Goal: Task Accomplishment & Management: Use online tool/utility

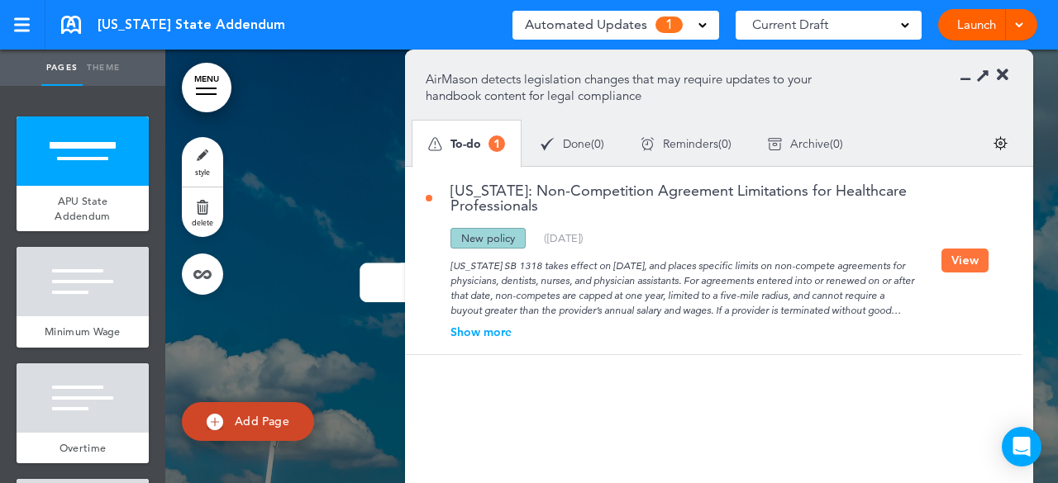
click at [479, 333] on div "Show more" at bounding box center [683, 332] width 516 height 12
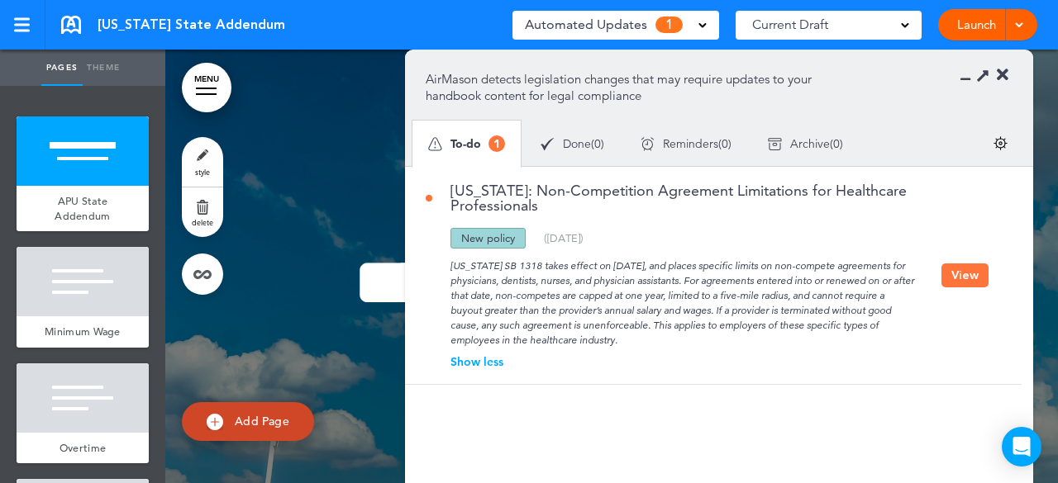
click at [806, 141] on span "Archive" at bounding box center [810, 144] width 40 height 12
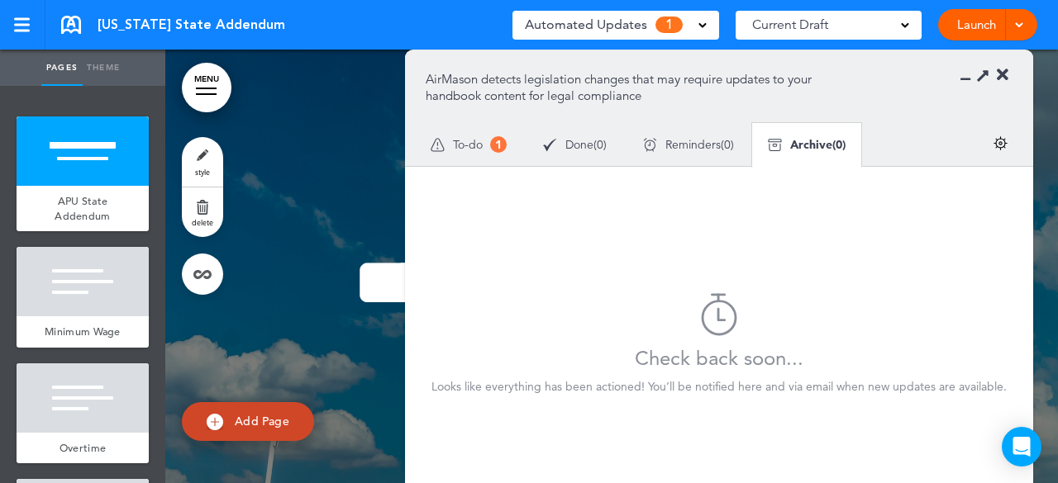
click at [473, 146] on span "To-do" at bounding box center [468, 145] width 30 height 12
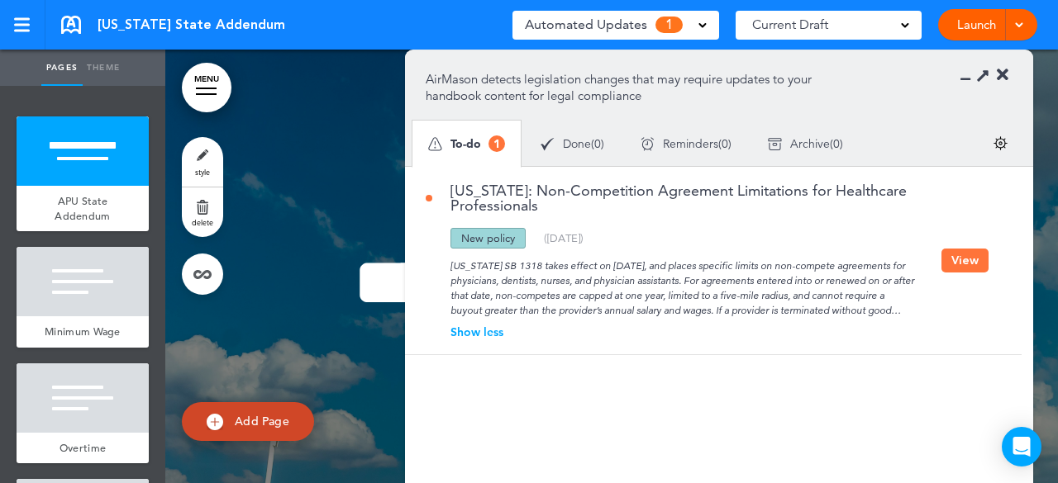
click at [963, 260] on button "View" at bounding box center [964, 261] width 47 height 24
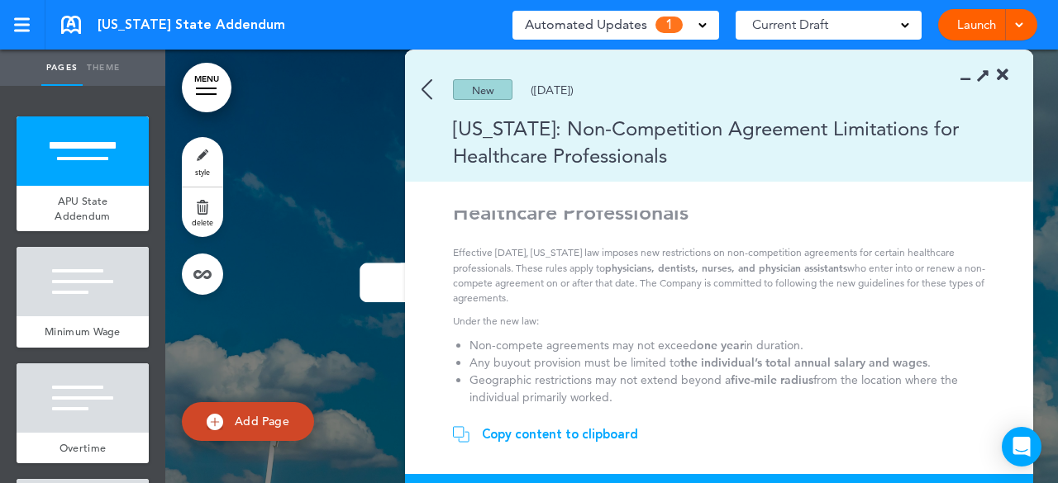
scroll to position [64, 0]
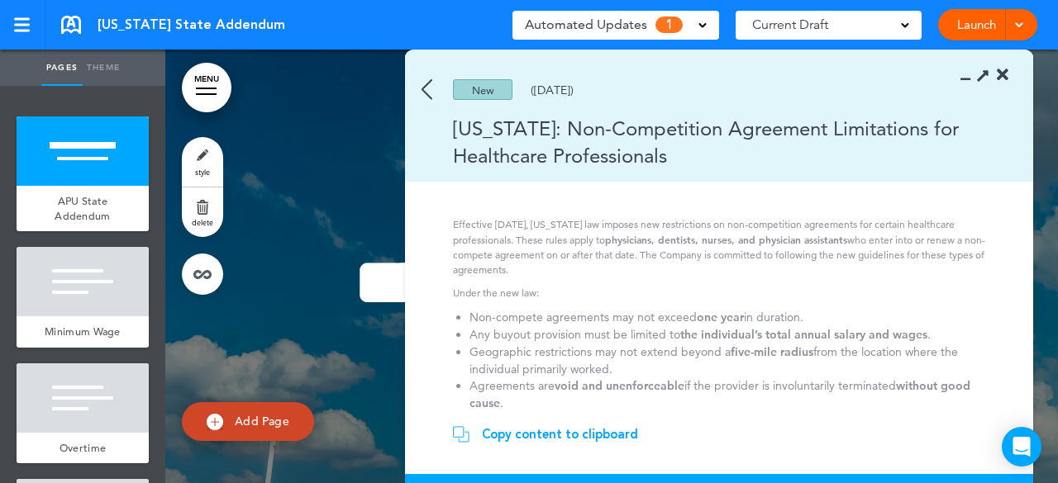
click at [426, 90] on img at bounding box center [426, 89] width 11 height 21
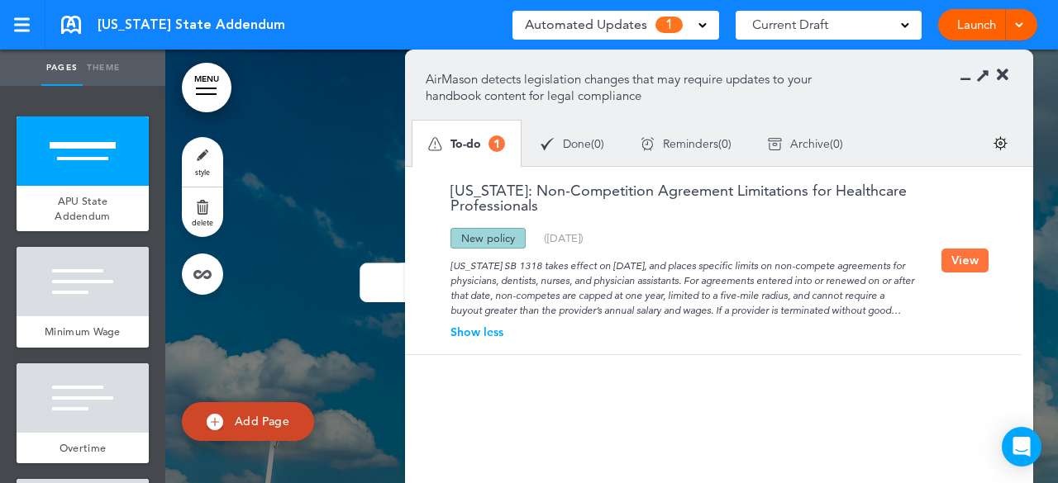
click at [971, 261] on button "View" at bounding box center [964, 261] width 47 height 24
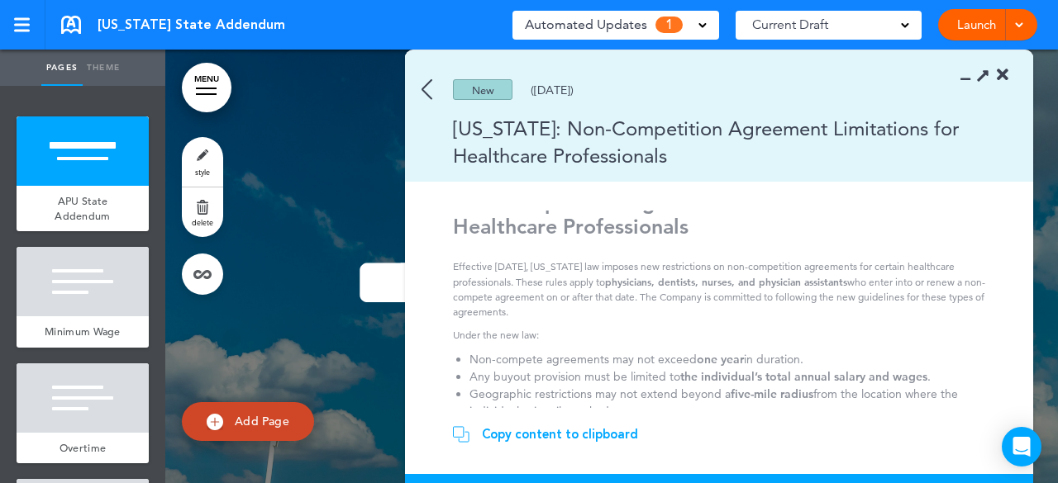
scroll to position [0, 0]
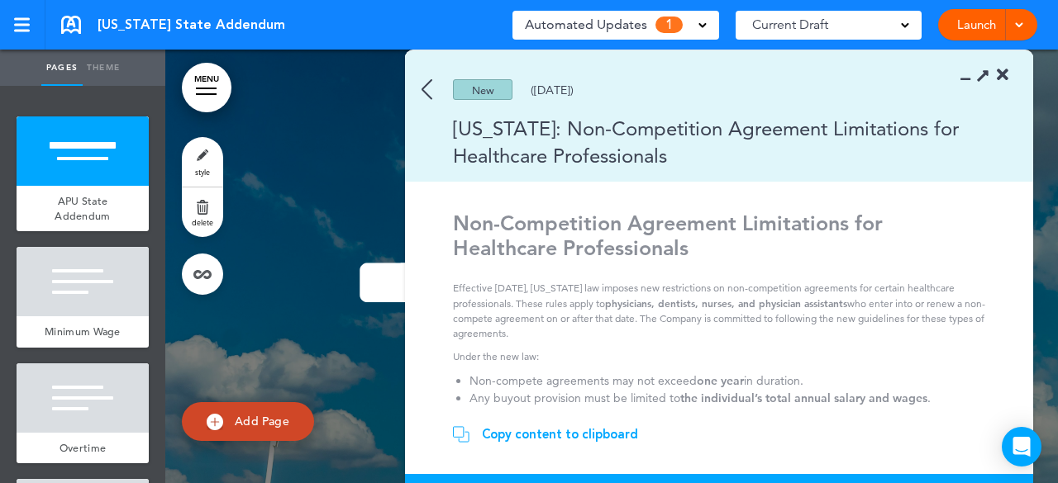
click at [200, 88] on div at bounding box center [206, 89] width 21 height 2
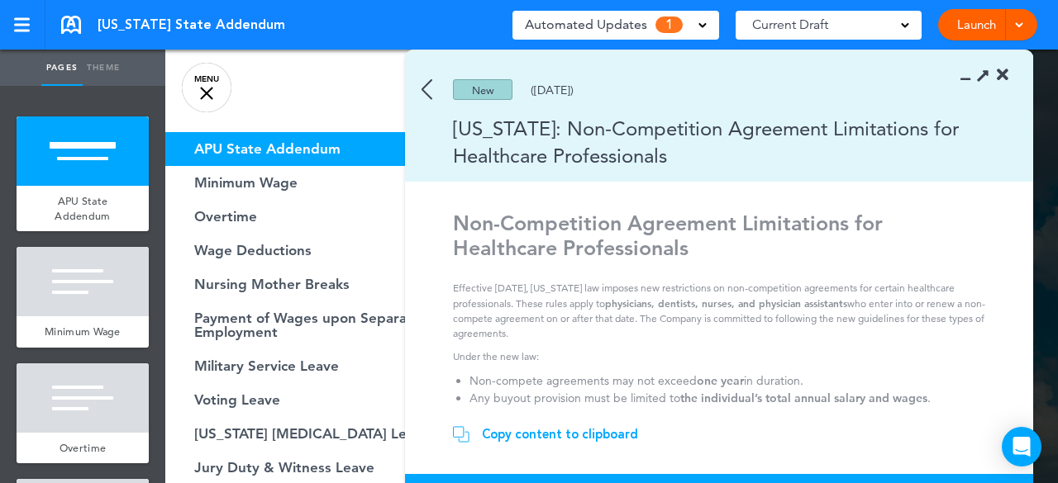
click at [198, 87] on link "MENU" at bounding box center [207, 88] width 50 height 50
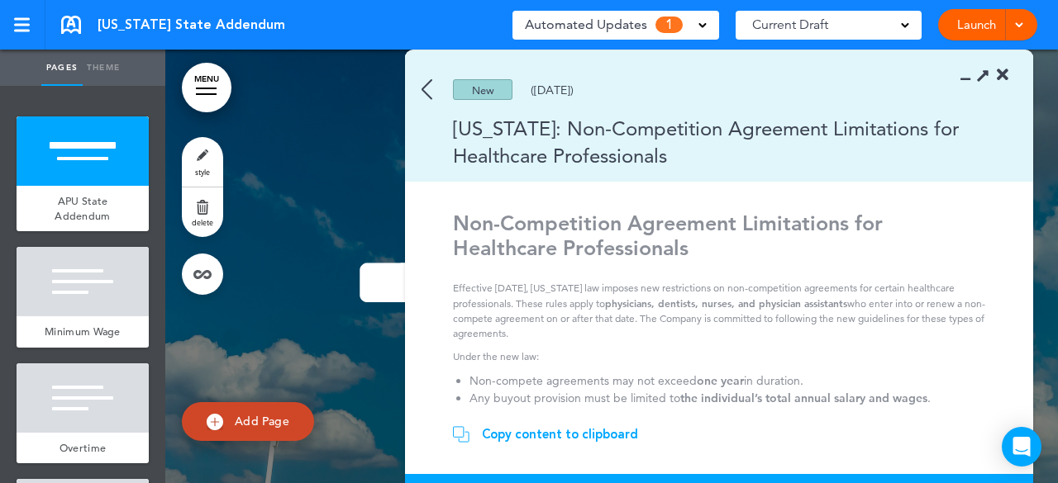
click at [425, 88] on img at bounding box center [426, 89] width 11 height 21
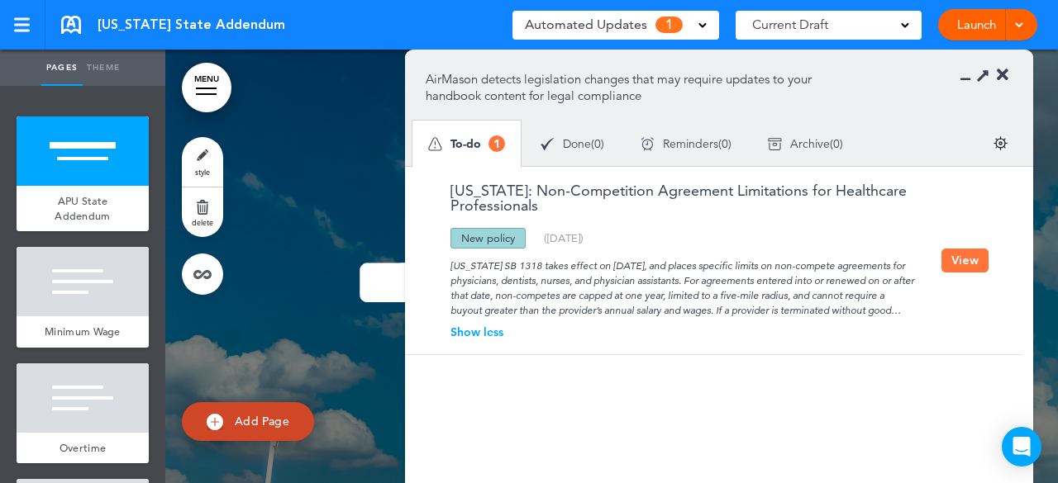
click at [997, 138] on img at bounding box center [1000, 143] width 14 height 14
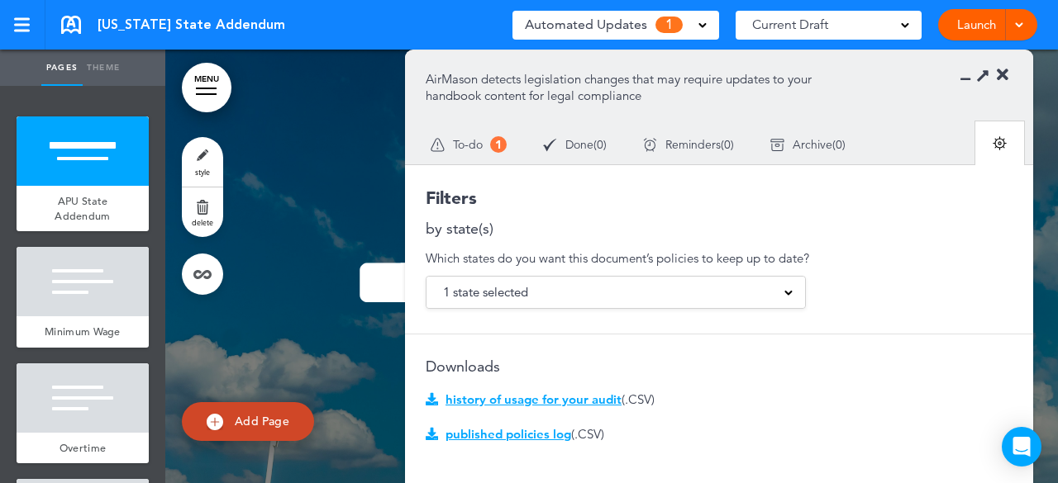
click at [475, 142] on span "To-do" at bounding box center [468, 145] width 30 height 12
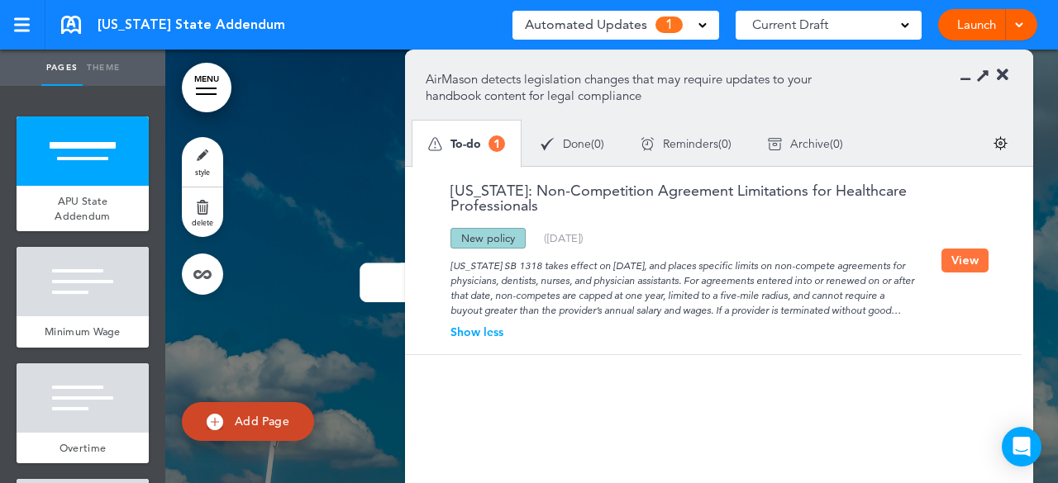
click at [567, 143] on span "Done" at bounding box center [577, 144] width 28 height 12
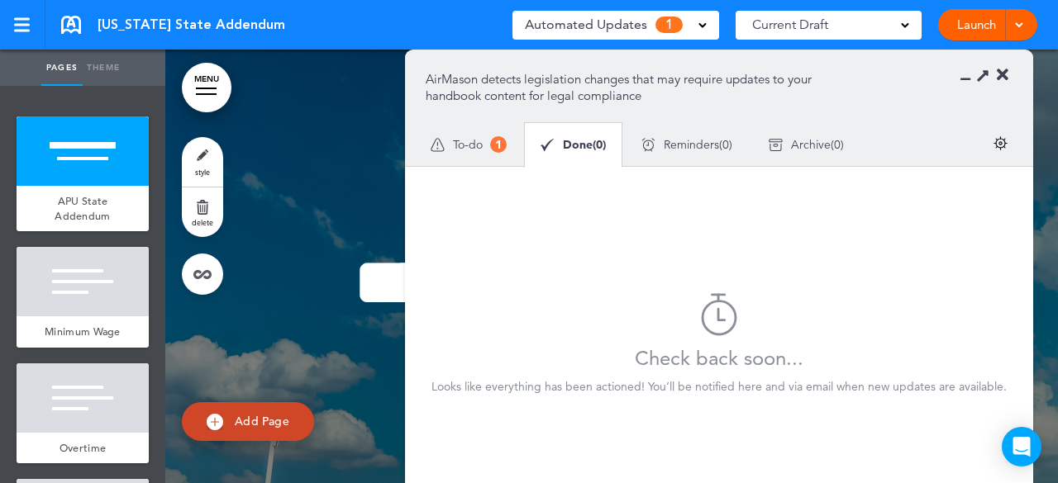
click at [474, 145] on span "To-do" at bounding box center [468, 145] width 30 height 12
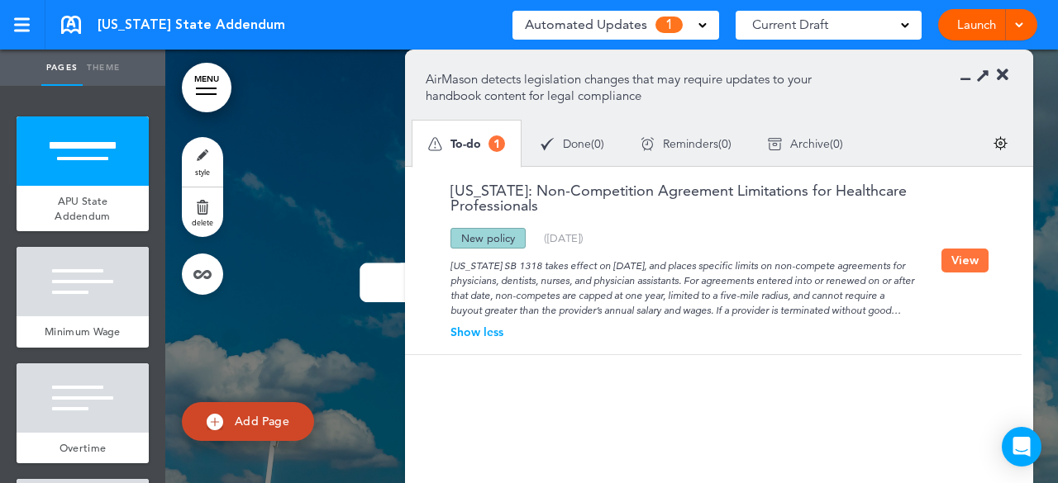
click at [975, 255] on button "View" at bounding box center [964, 261] width 47 height 24
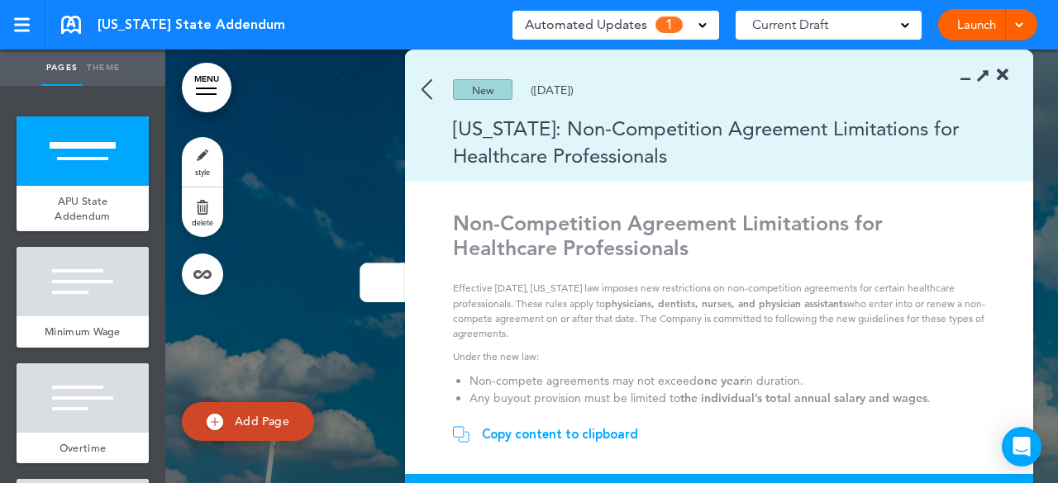
click at [984, 75] on icon at bounding box center [982, 74] width 17 height 17
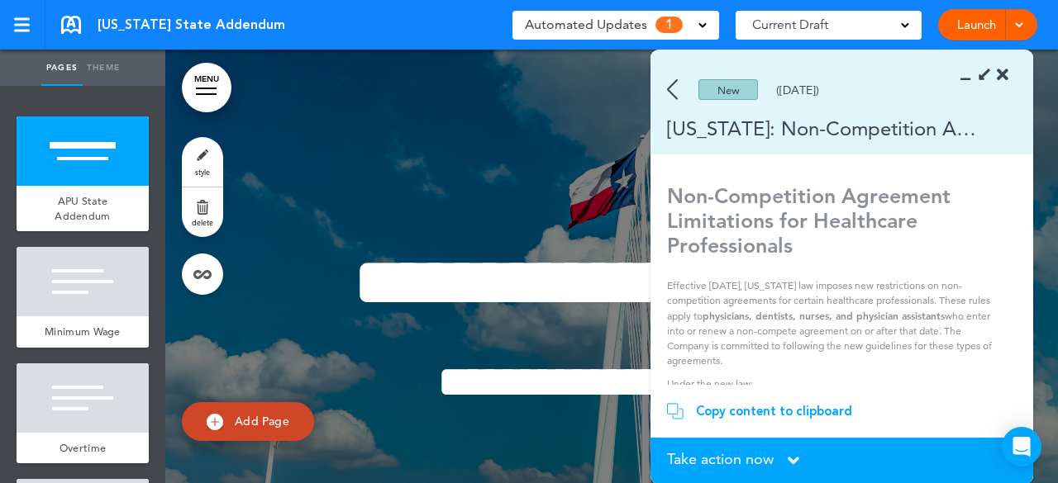
click at [798, 459] on icon at bounding box center [793, 461] width 12 height 18
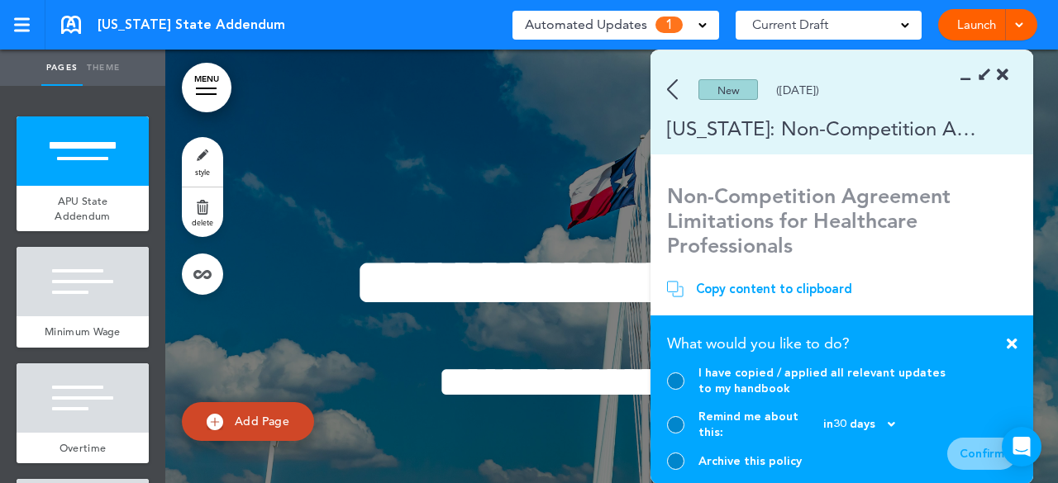
click at [680, 460] on div at bounding box center [675, 461] width 17 height 17
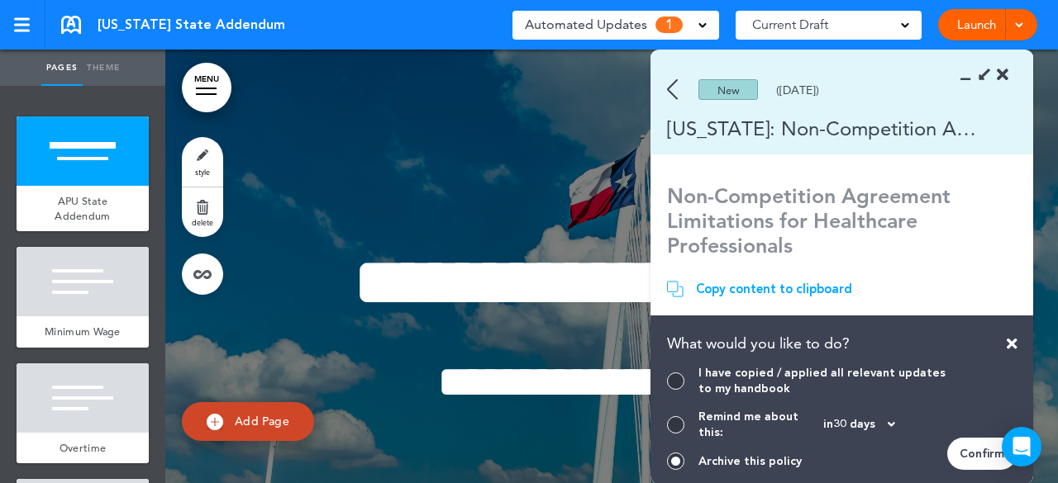
click at [965, 457] on div "Confirm" at bounding box center [981, 454] width 69 height 32
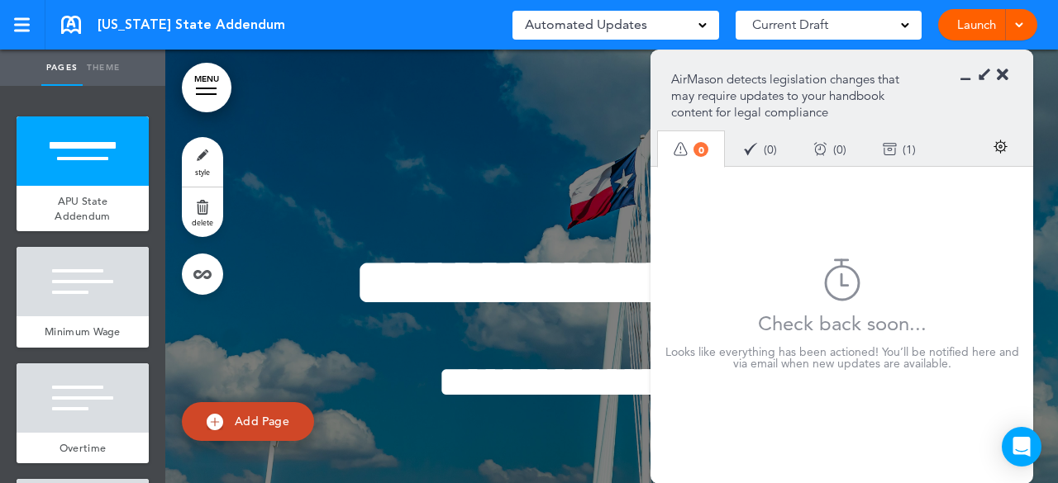
click at [1000, 77] on icon at bounding box center [1002, 75] width 12 height 17
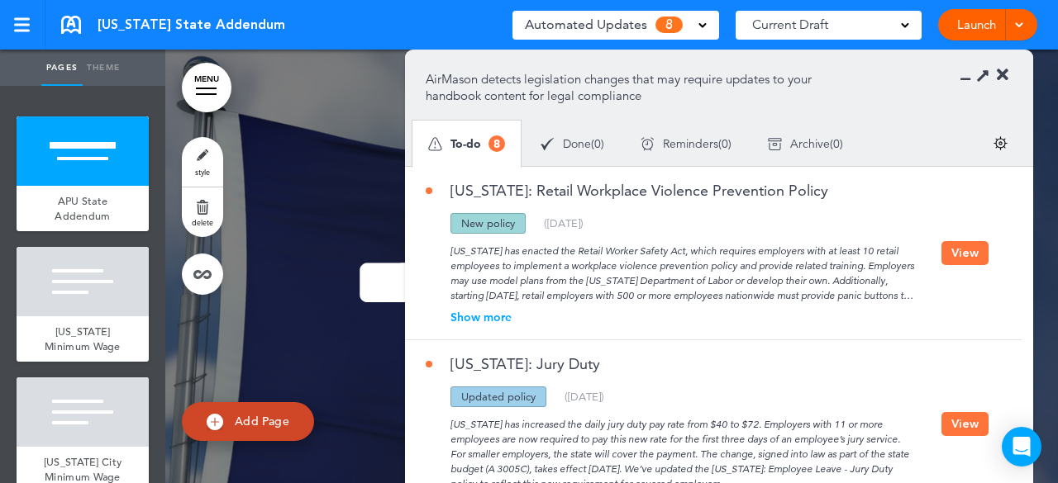
click at [968, 250] on button "View" at bounding box center [964, 253] width 47 height 24
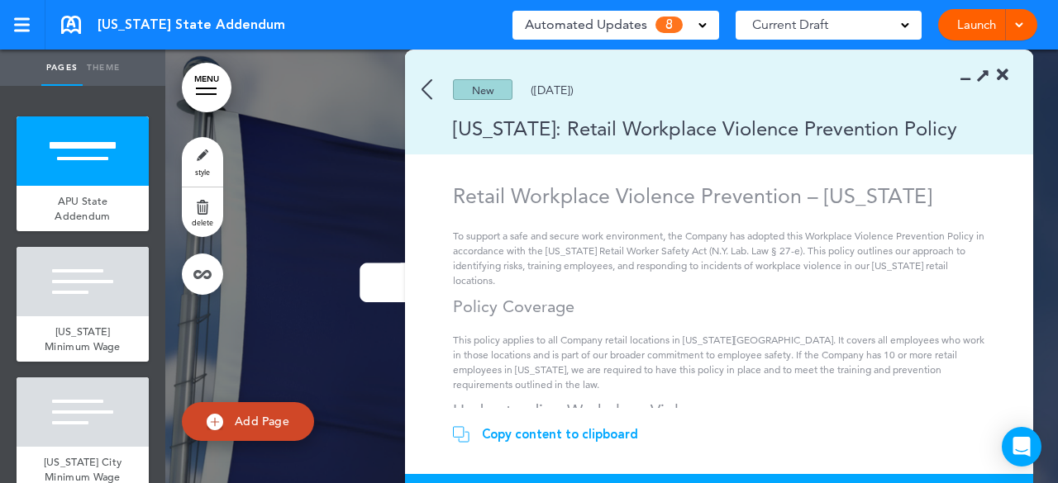
click at [986, 75] on icon at bounding box center [982, 74] width 17 height 17
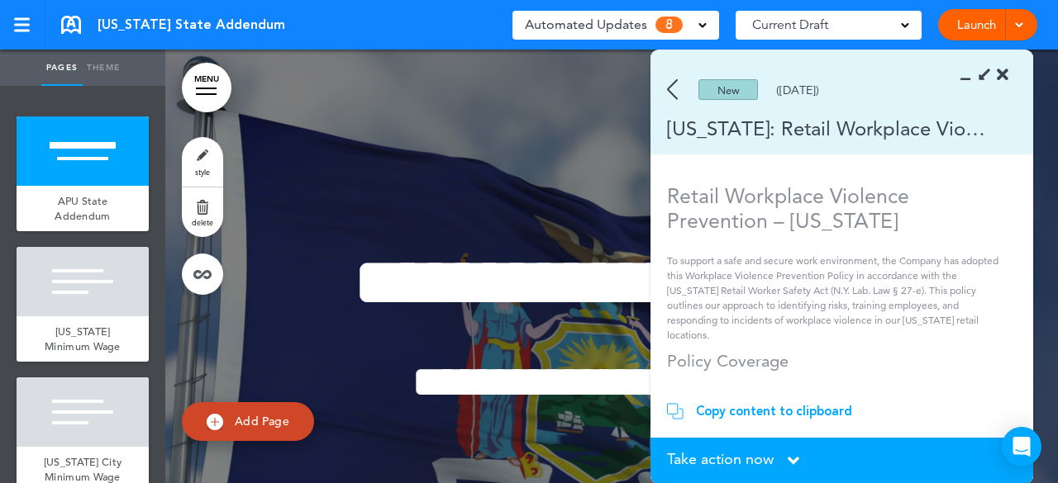
click at [800, 457] on div "Take action now Click here to change the status" at bounding box center [841, 461] width 349 height 18
click at [788, 460] on icon at bounding box center [793, 461] width 12 height 18
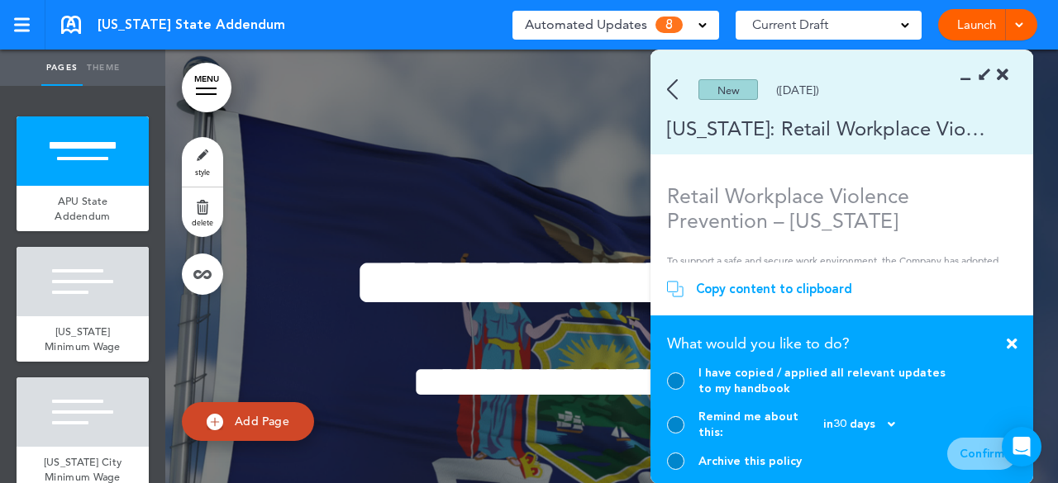
click at [673, 463] on div at bounding box center [675, 461] width 17 height 17
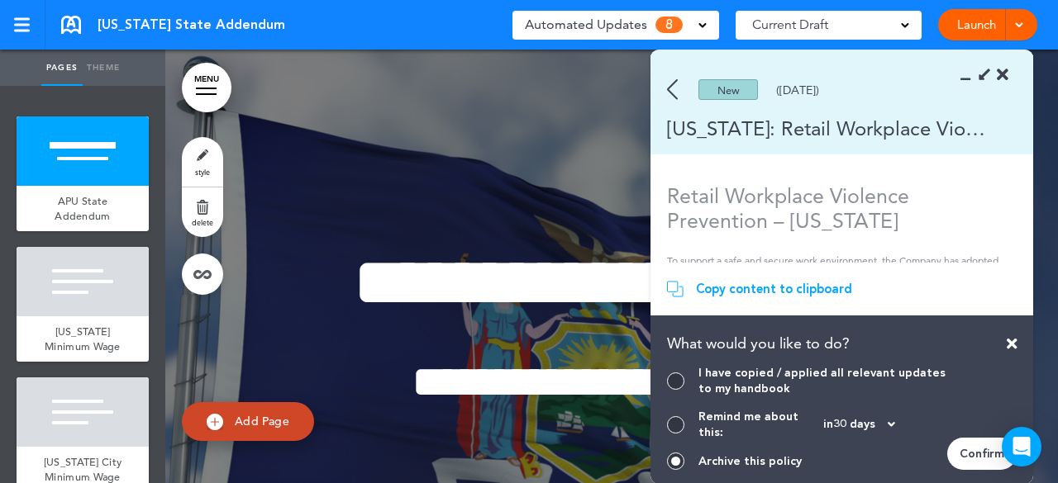
click at [1008, 351] on icon at bounding box center [1011, 343] width 10 height 15
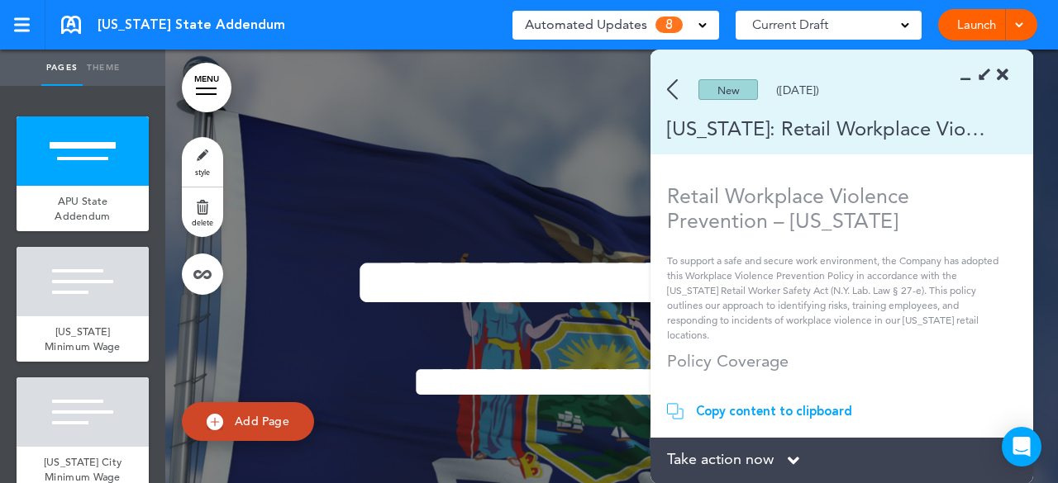
click at [669, 83] on img at bounding box center [672, 89] width 11 height 21
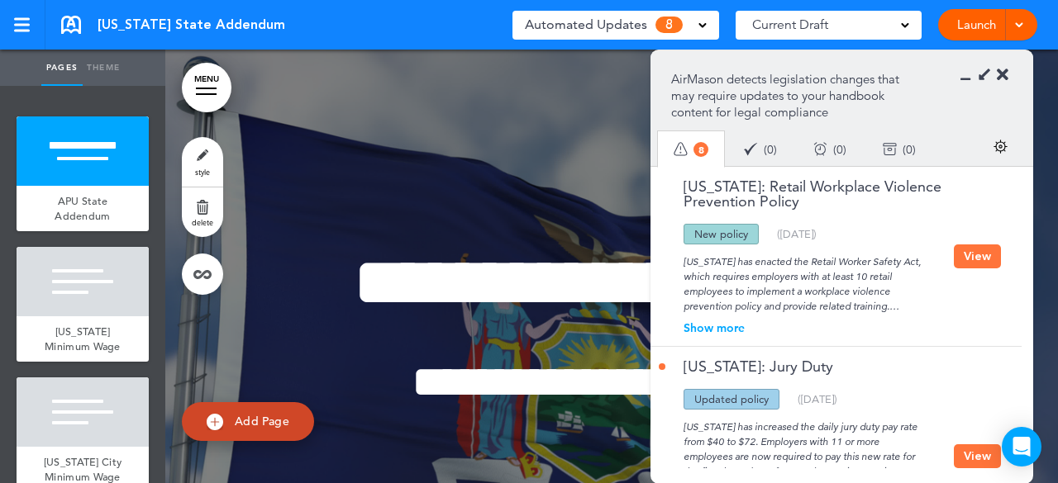
click at [975, 258] on button "View" at bounding box center [976, 257] width 47 height 24
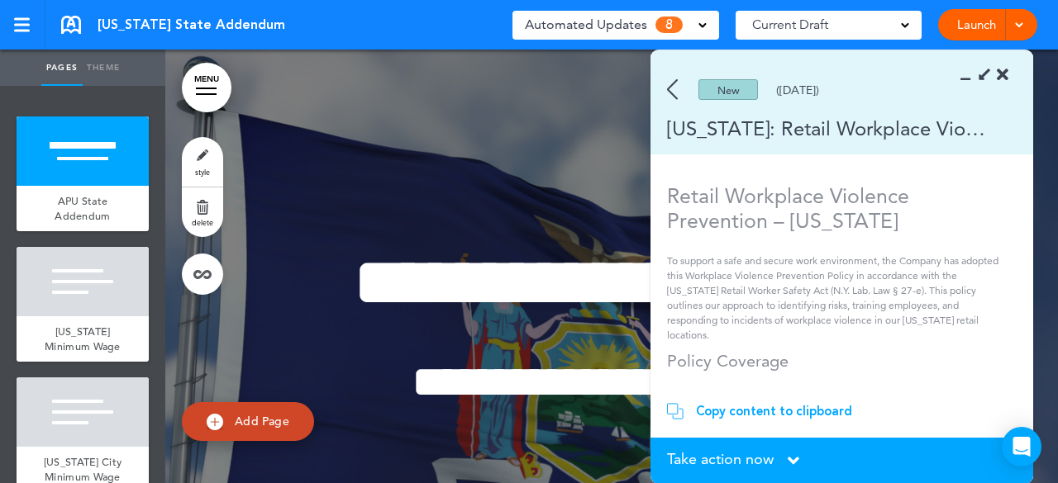
click at [788, 410] on div "Copy content to clipboard" at bounding box center [774, 411] width 156 height 17
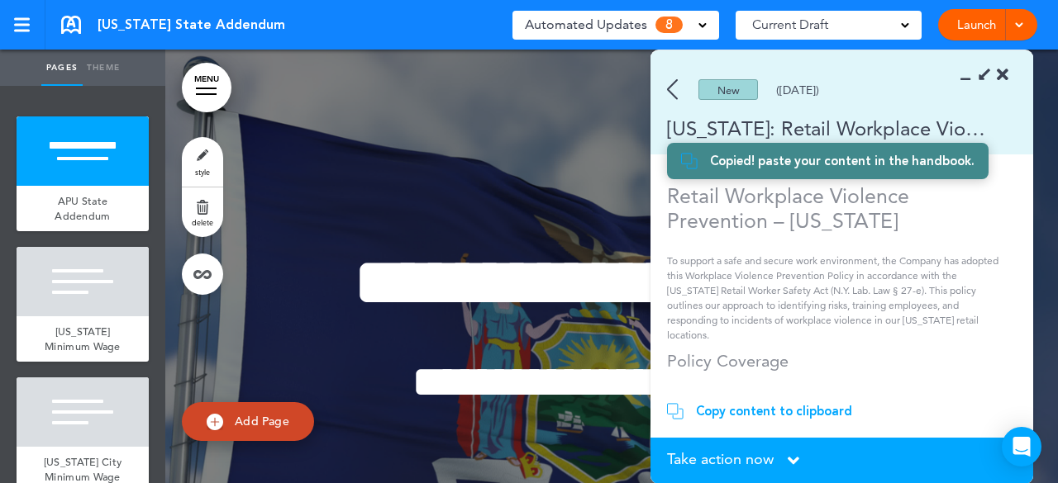
click at [694, 161] on img at bounding box center [689, 161] width 17 height 17
click at [792, 160] on div "Copied! paste your content in the handbook." at bounding box center [842, 161] width 264 height 17
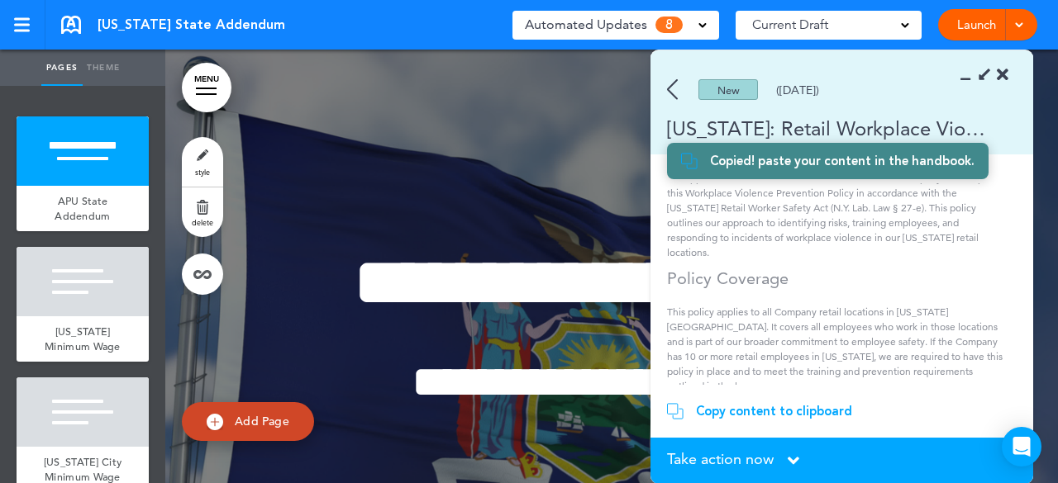
click at [789, 463] on icon at bounding box center [793, 461] width 12 height 18
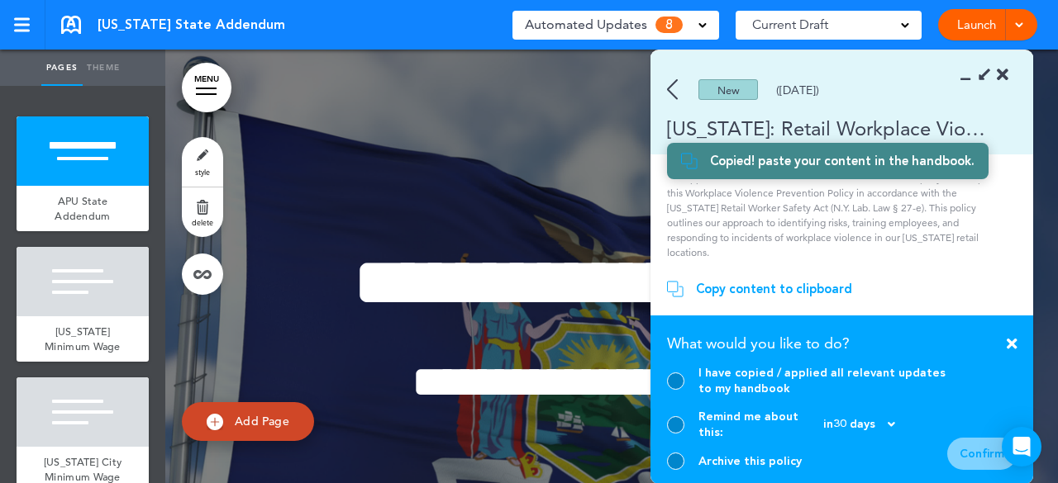
click at [691, 161] on img at bounding box center [689, 161] width 17 height 17
drag, startPoint x: 691, startPoint y: 162, endPoint x: 684, endPoint y: 156, distance: 8.8
click at [684, 155] on img at bounding box center [689, 161] width 17 height 17
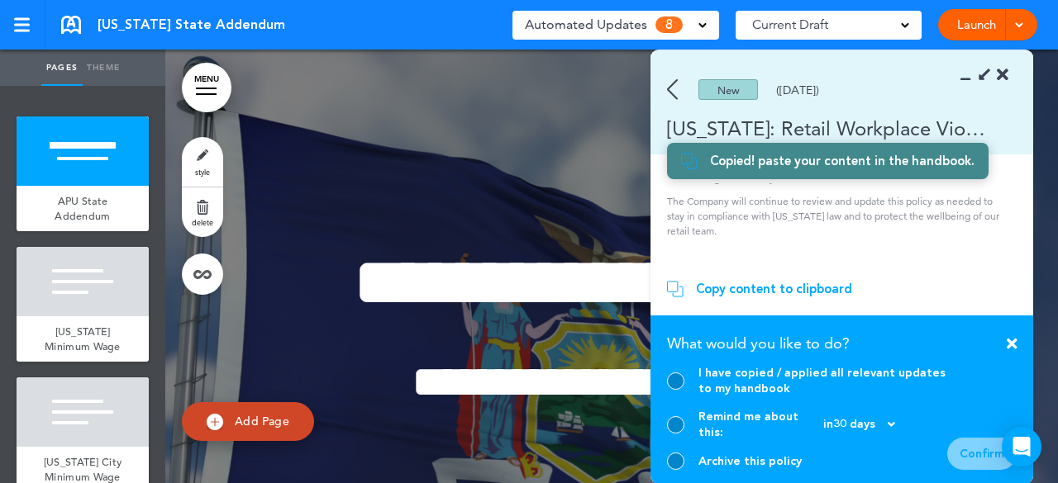
click at [673, 87] on img at bounding box center [672, 89] width 11 height 21
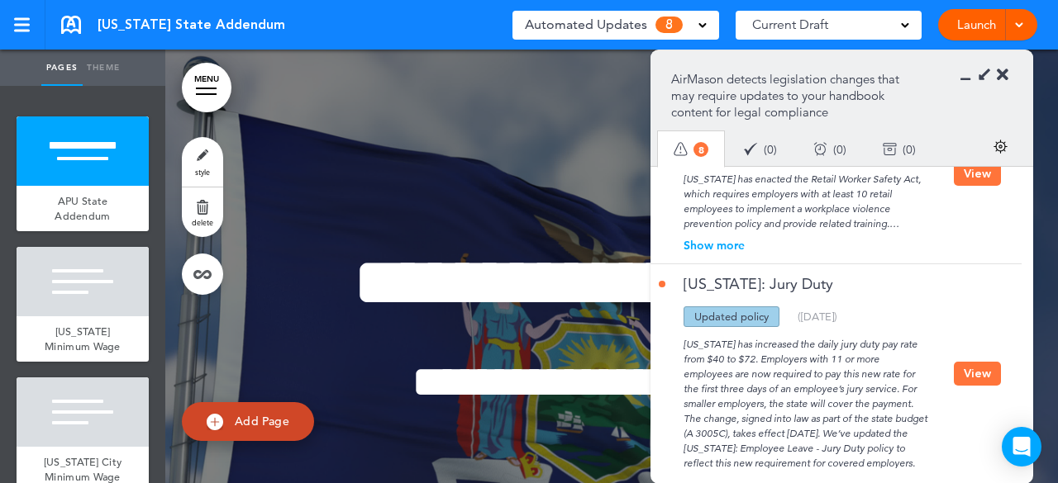
scroll to position [165, 0]
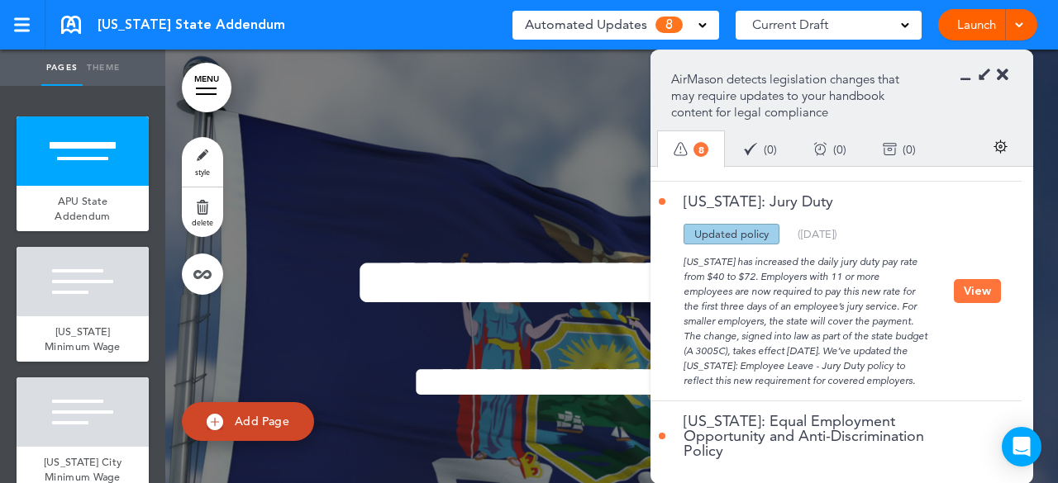
click at [976, 292] on button "View" at bounding box center [976, 291] width 47 height 24
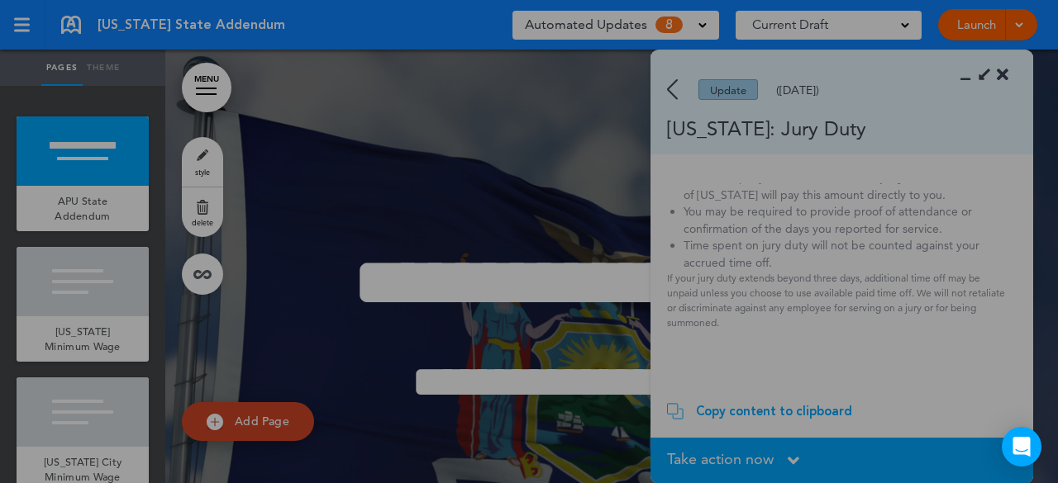
scroll to position [180, 0]
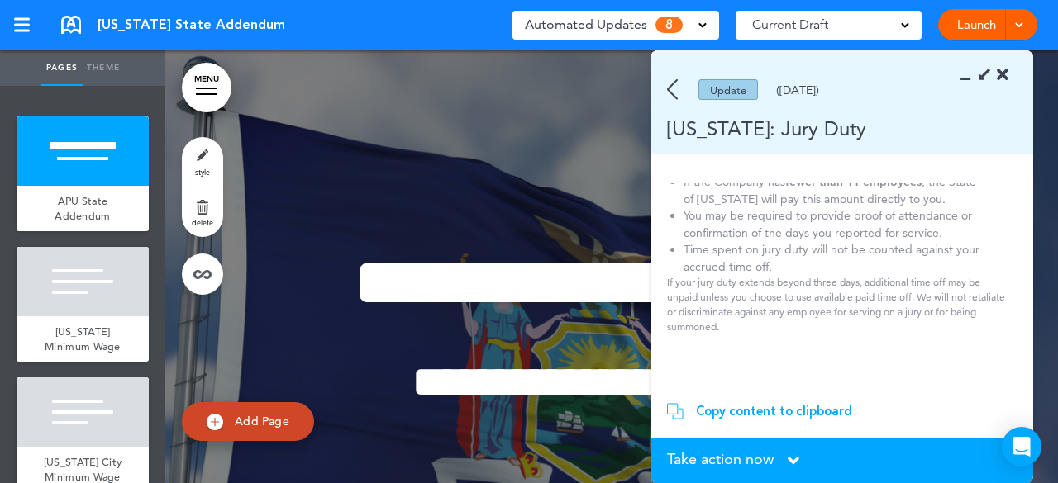
click at [758, 415] on div "Copy content to clipboard" at bounding box center [774, 411] width 156 height 17
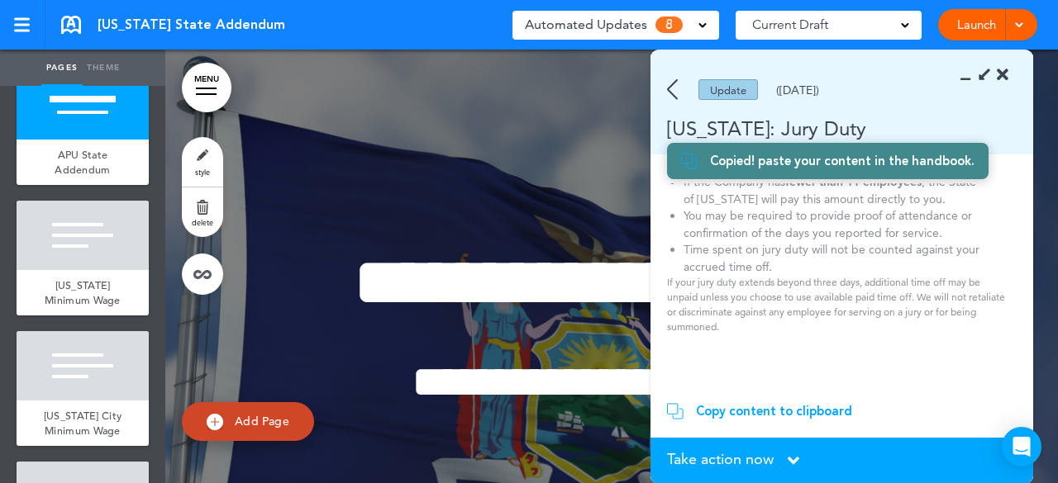
scroll to position [0, 0]
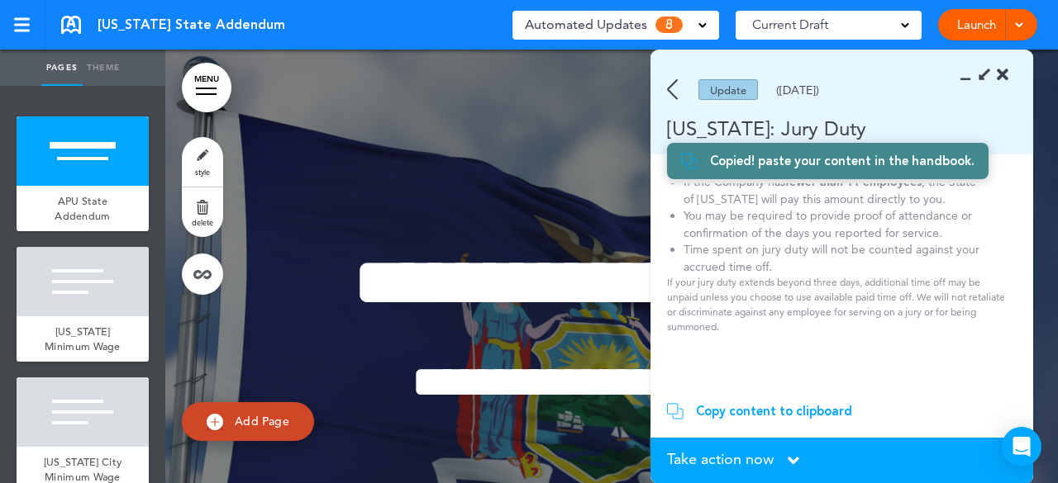
click at [101, 64] on link "Theme" at bounding box center [103, 68] width 41 height 36
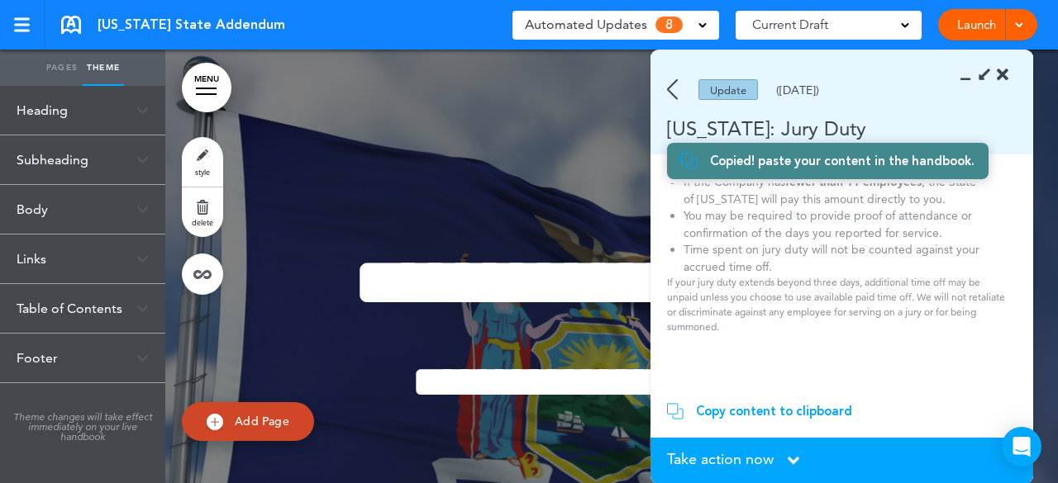
click at [41, 68] on link "Pages" at bounding box center [61, 68] width 41 height 36
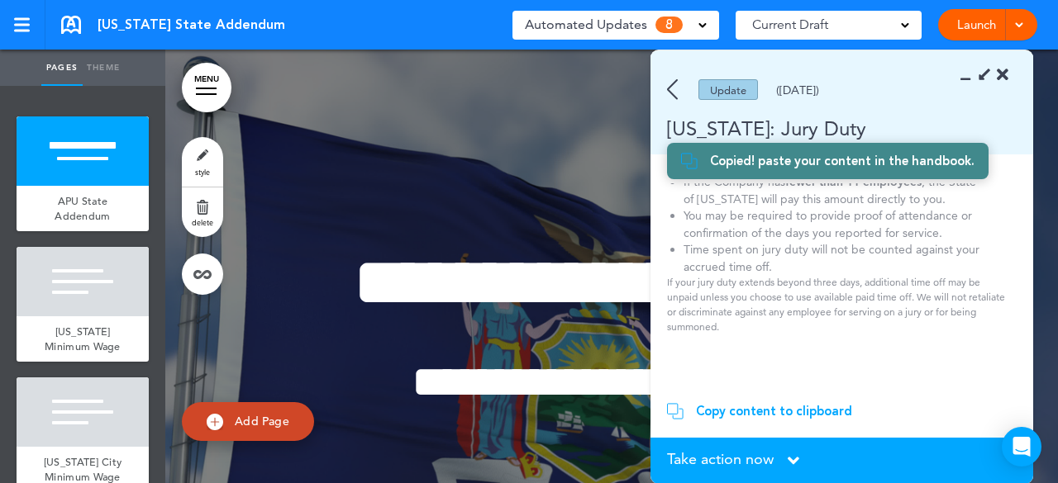
click at [986, 74] on icon at bounding box center [982, 74] width 17 height 17
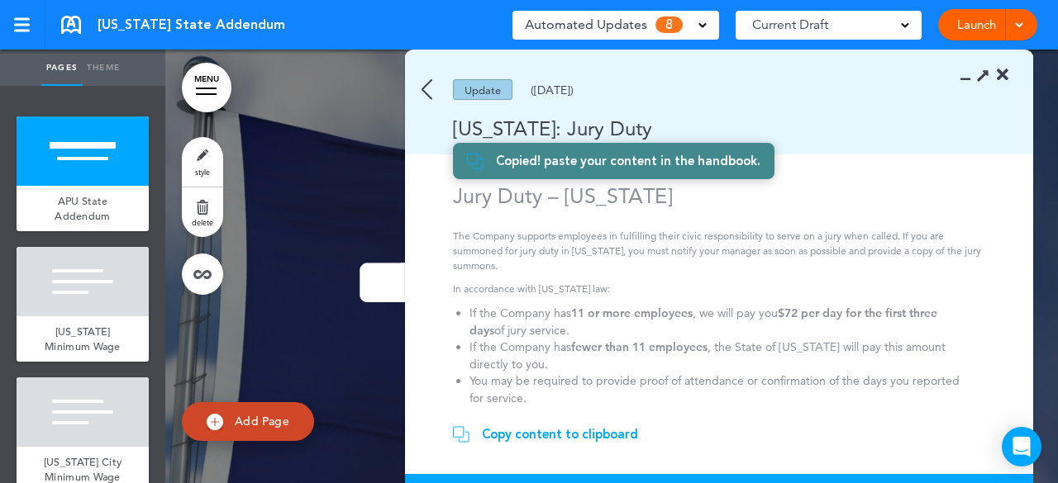
click at [425, 91] on img at bounding box center [426, 89] width 11 height 21
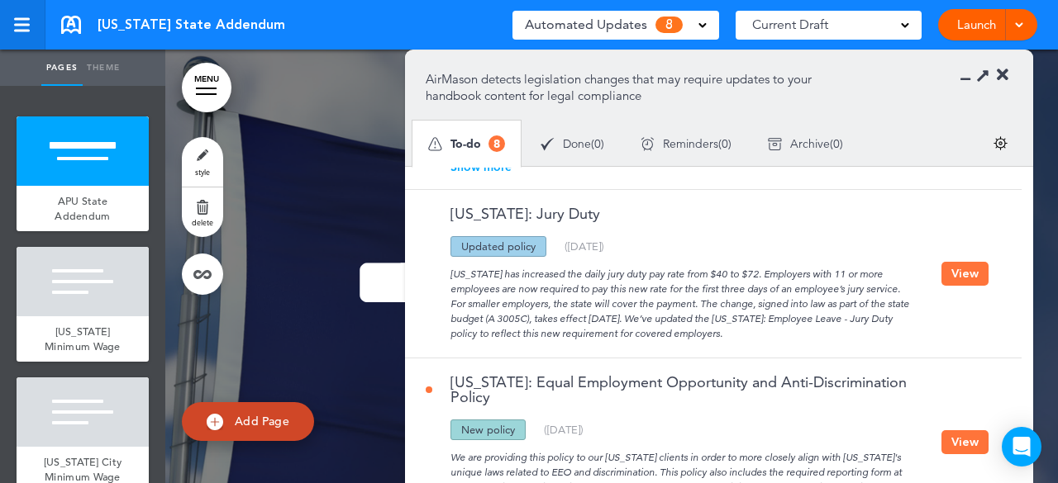
click at [21, 32] on link at bounding box center [22, 25] width 45 height 50
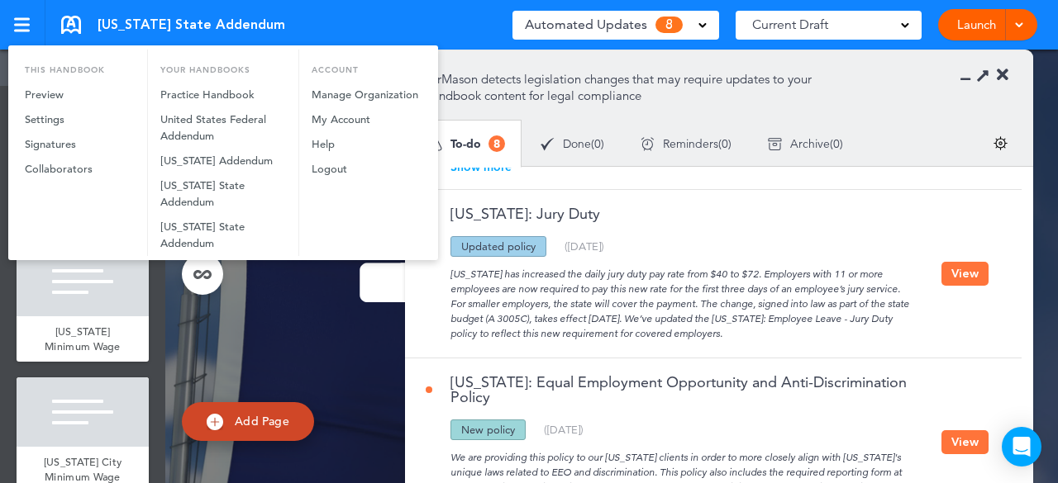
click at [948, 169] on div at bounding box center [529, 241] width 1058 height 483
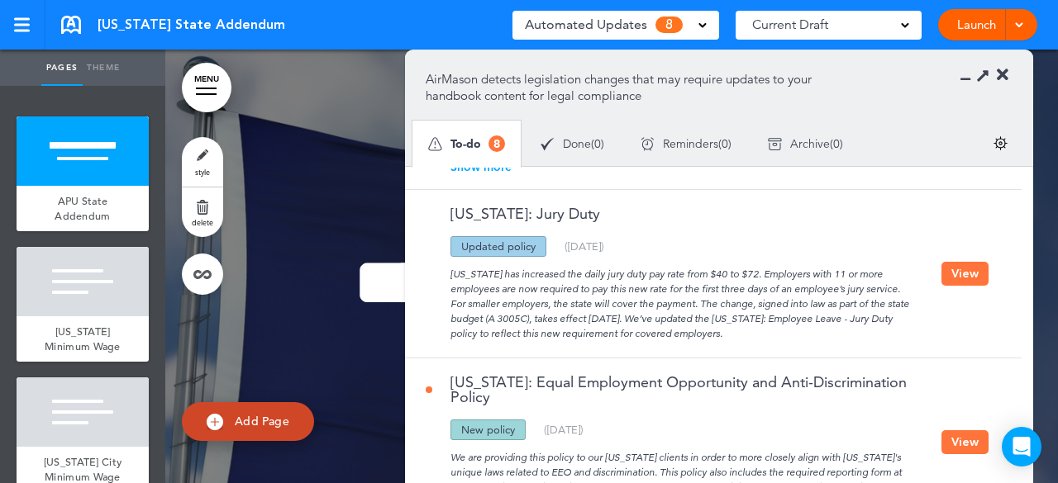
scroll to position [398, 0]
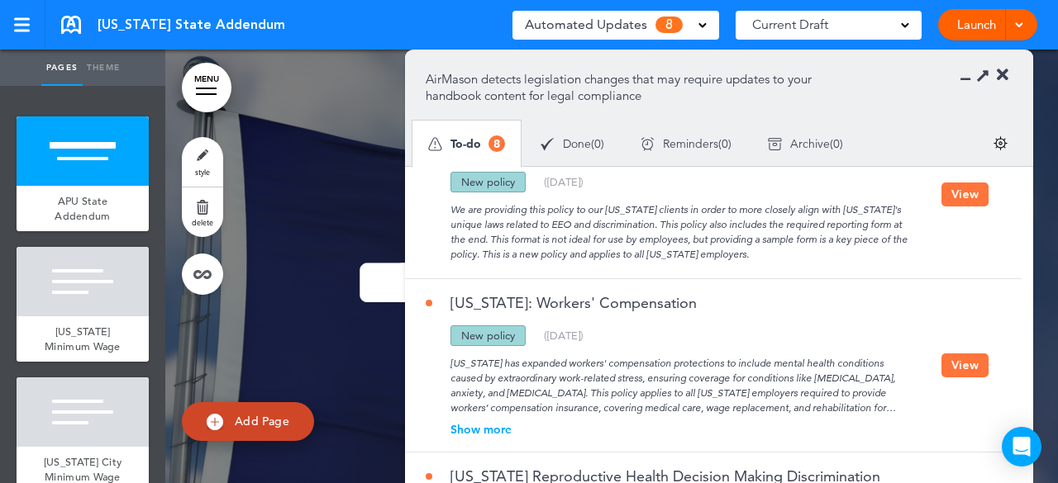
click at [950, 361] on button "View" at bounding box center [964, 366] width 47 height 24
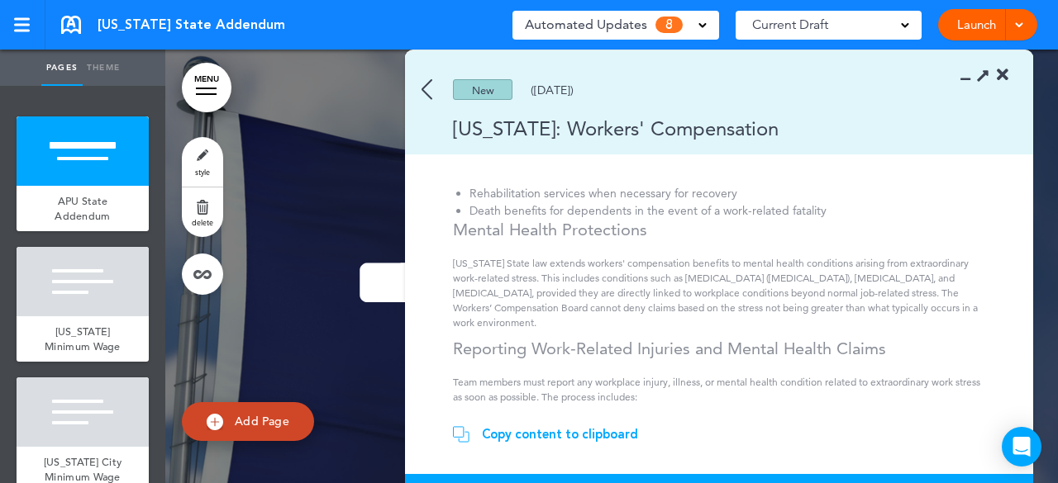
scroll to position [0, 0]
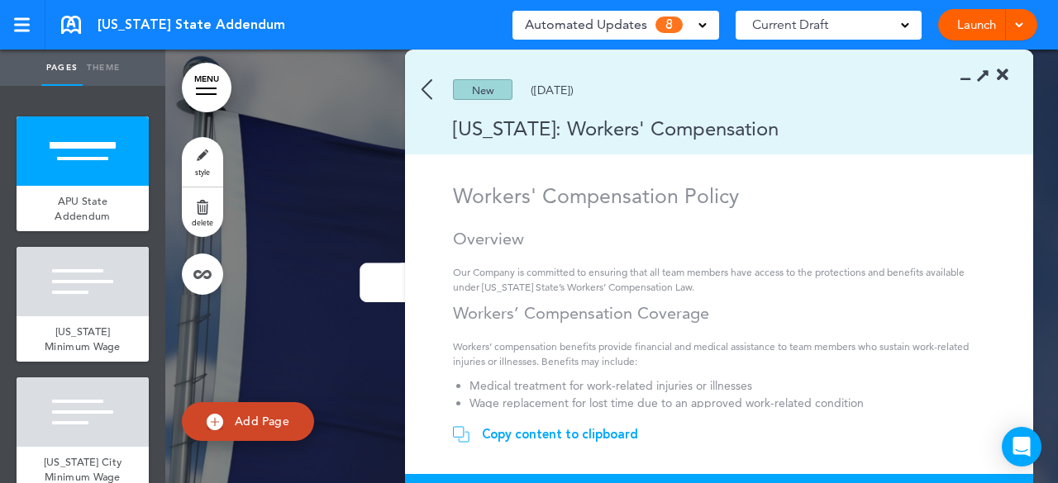
click at [586, 435] on div "Copy content to clipboard" at bounding box center [560, 434] width 156 height 17
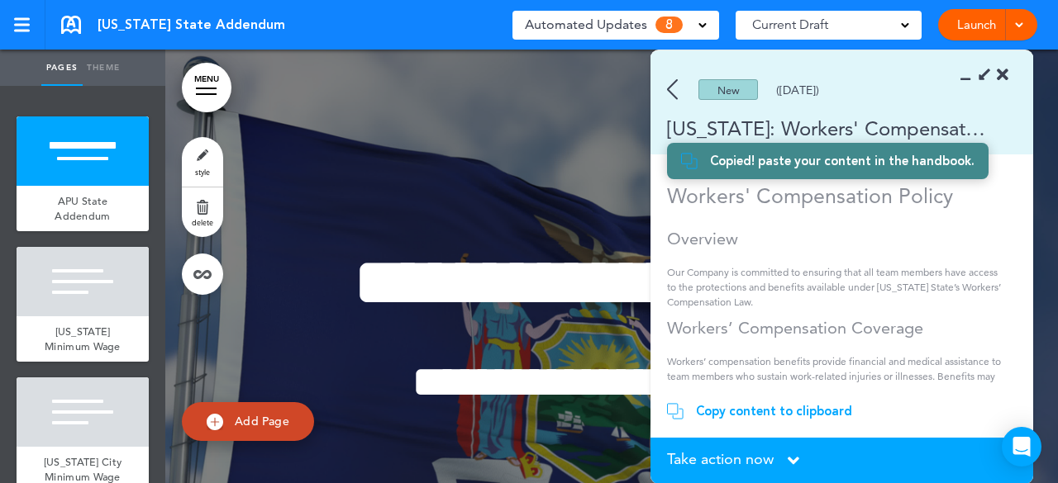
scroll to position [517, 0]
click at [667, 88] on img at bounding box center [672, 89] width 11 height 21
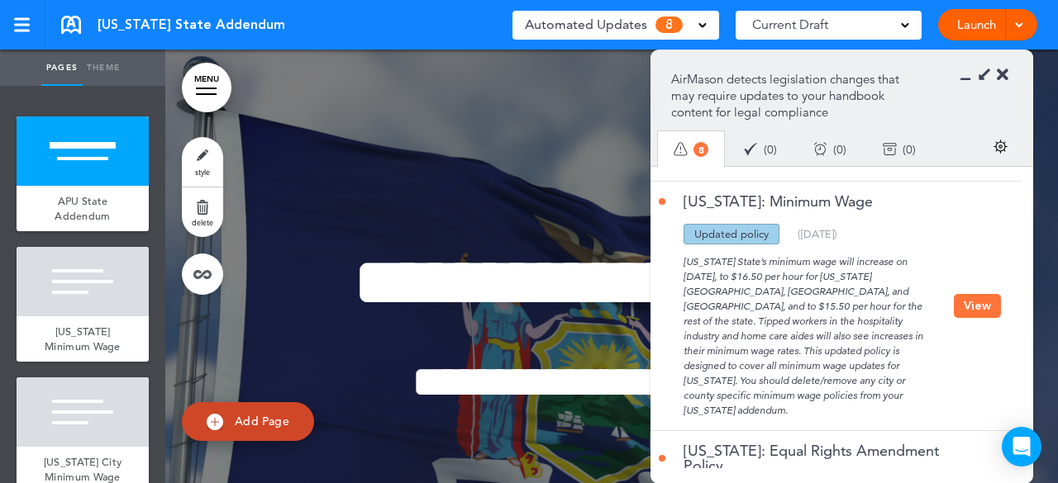
scroll to position [1013, 0]
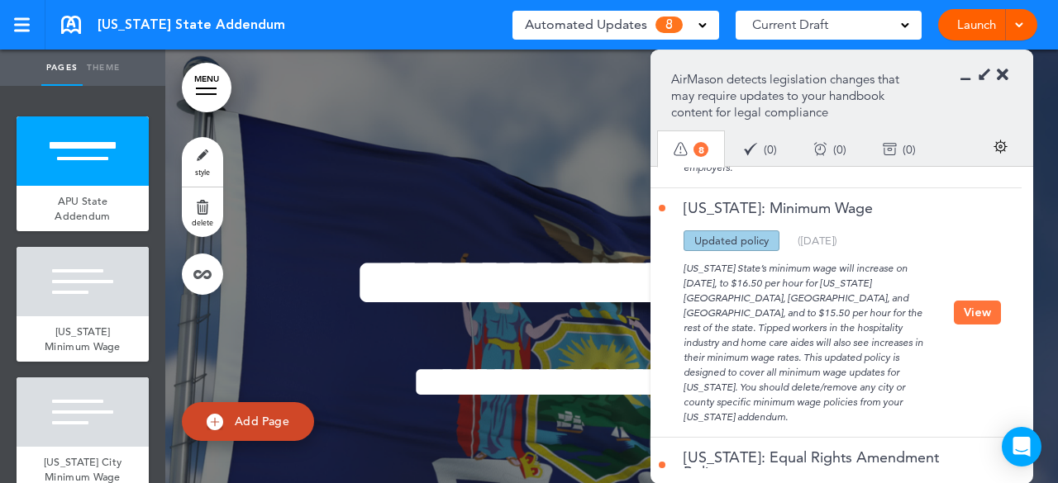
click at [967, 325] on button "View" at bounding box center [976, 313] width 47 height 24
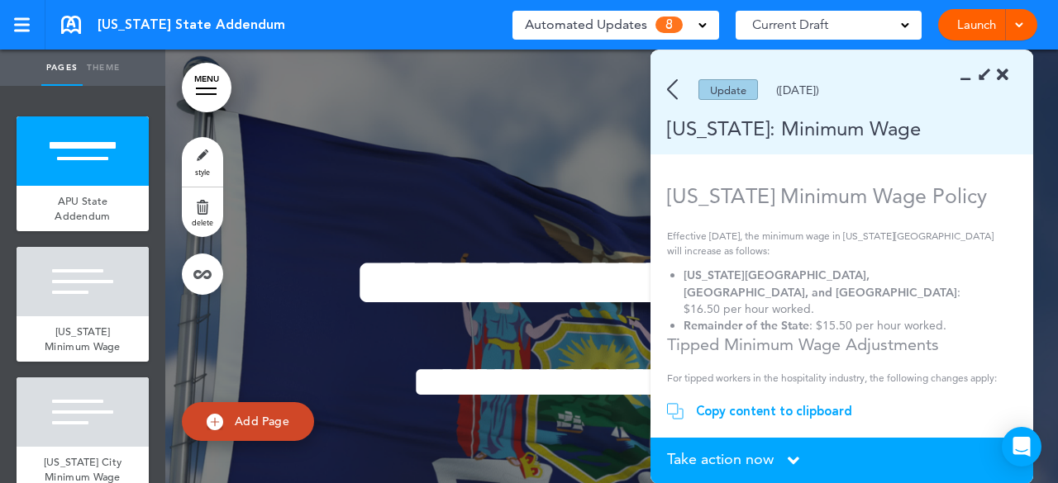
scroll to position [165, 0]
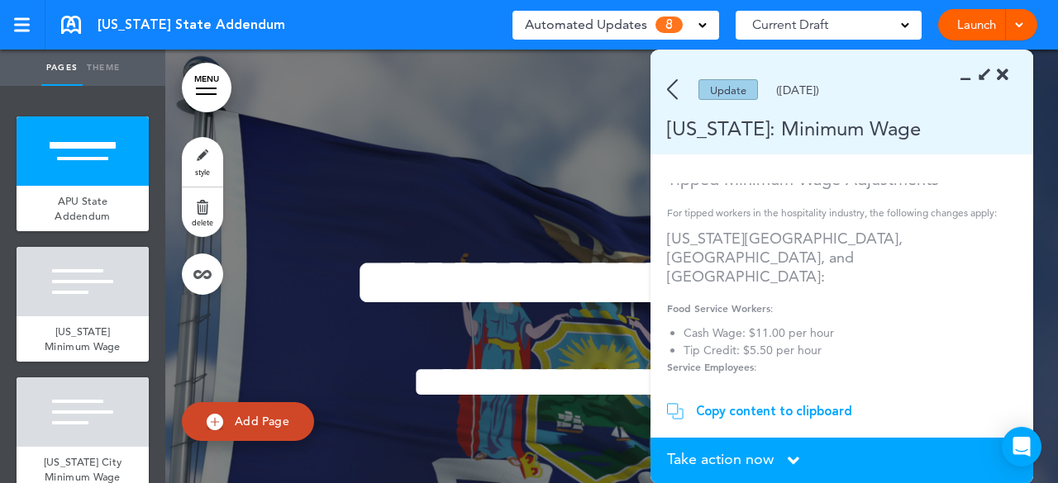
click at [773, 416] on div "Copy content to clipboard" at bounding box center [774, 411] width 156 height 17
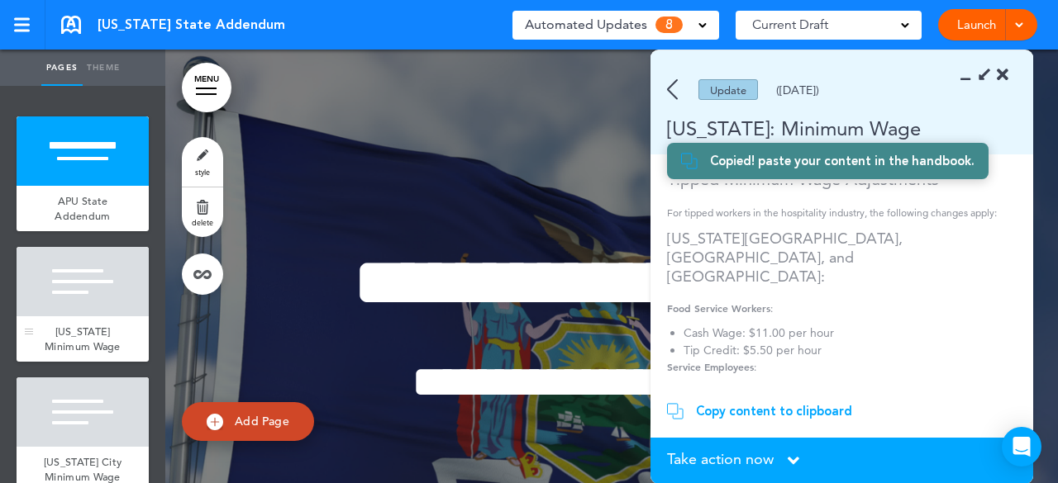
click at [100, 343] on div "[US_STATE] Minimum Wage" at bounding box center [83, 338] width 132 height 45
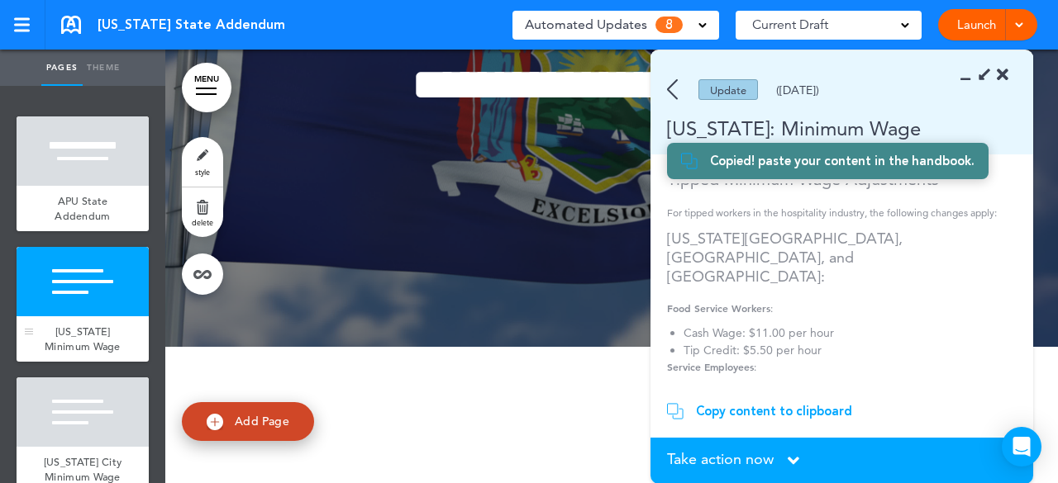
scroll to position [595, 0]
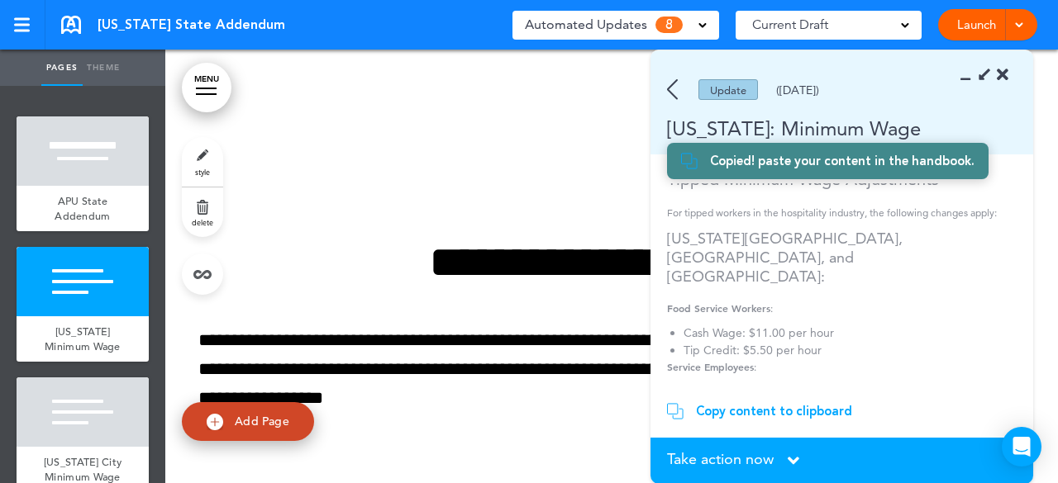
click at [216, 85] on link "MENU" at bounding box center [207, 88] width 50 height 50
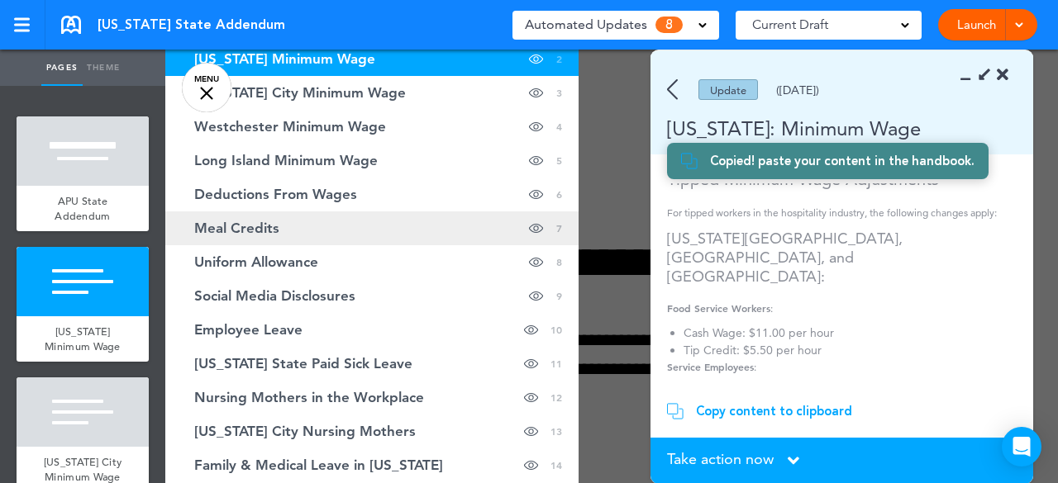
scroll to position [0, 0]
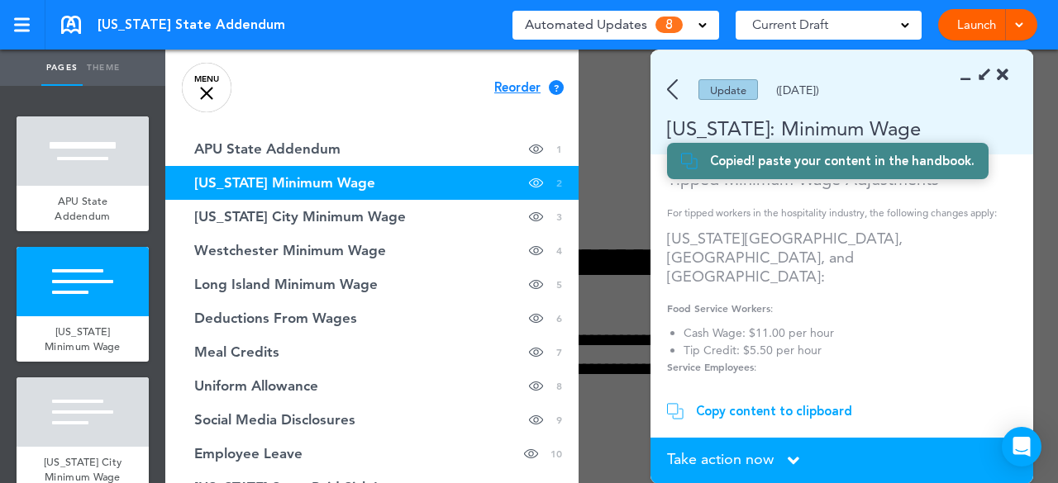
click at [212, 92] on link "MENU" at bounding box center [207, 88] width 50 height 50
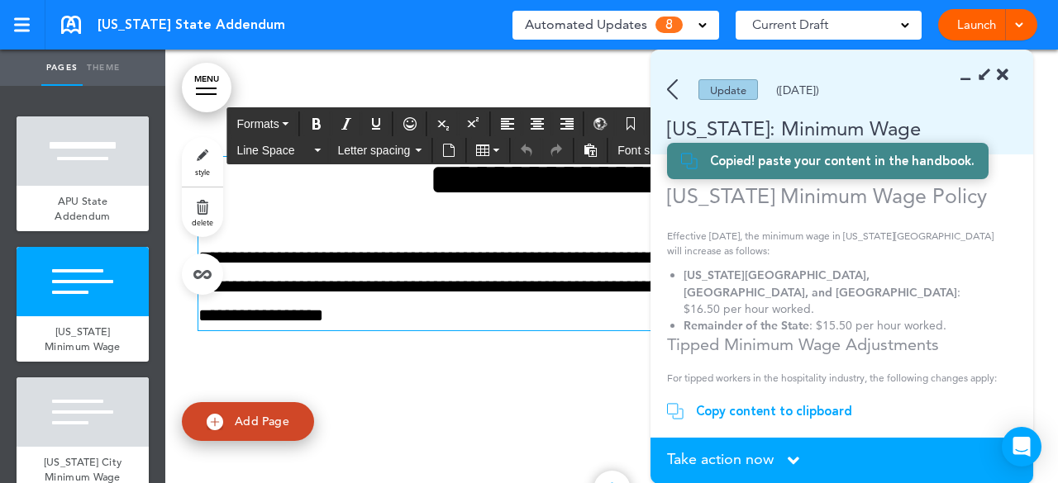
click at [441, 303] on p "**********" at bounding box center [611, 288] width 826 height 88
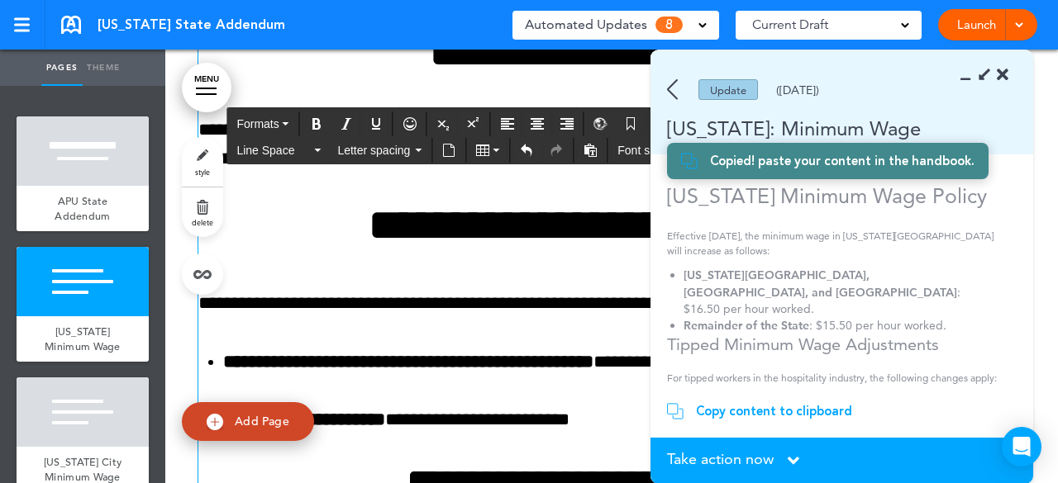
scroll to position [677, 0]
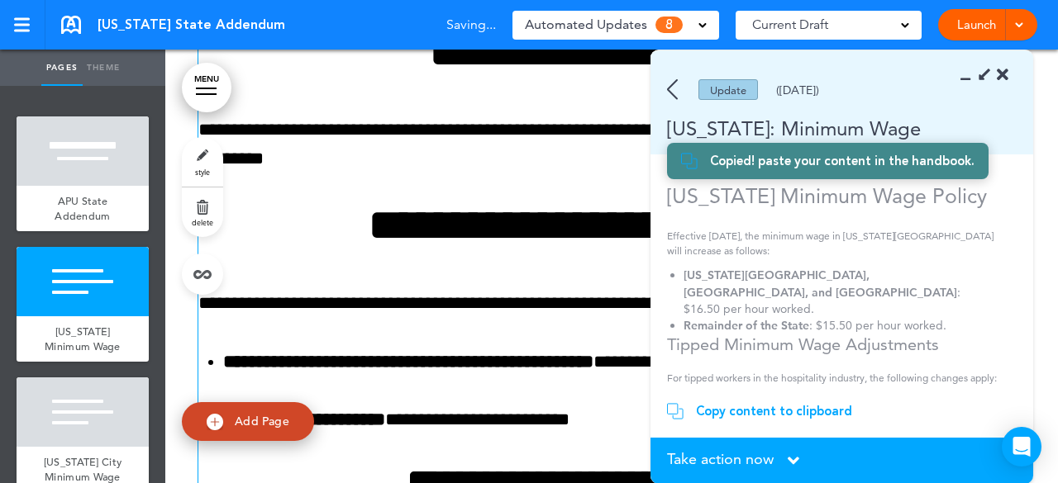
click at [674, 90] on img at bounding box center [672, 89] width 11 height 21
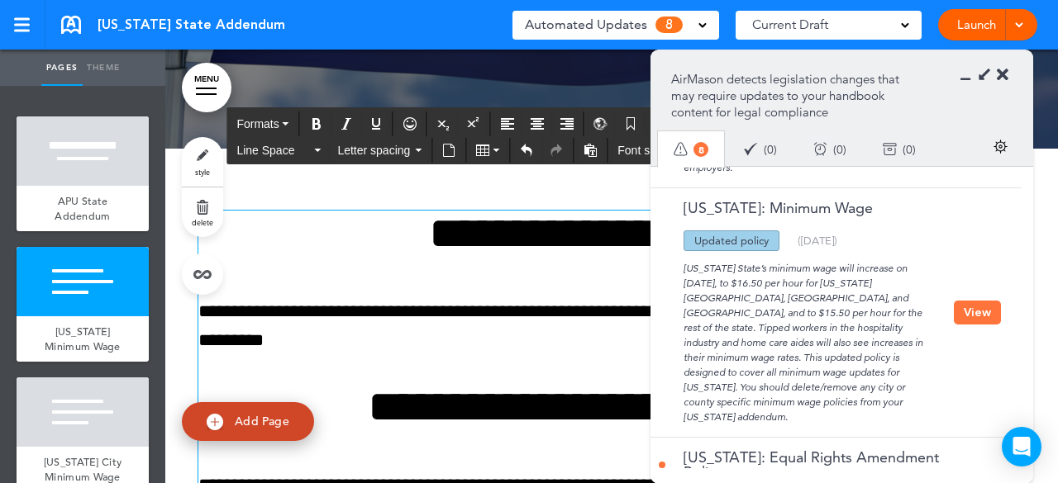
scroll to position [0, 0]
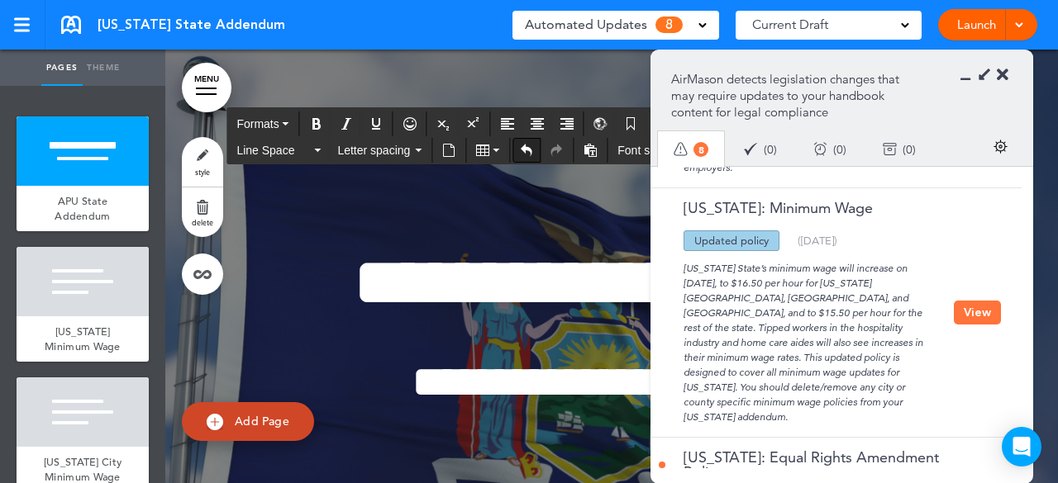
click at [525, 151] on icon "Undo" at bounding box center [526, 150] width 13 height 13
click at [96, 351] on span "[US_STATE] Minimum Wage" at bounding box center [83, 339] width 76 height 29
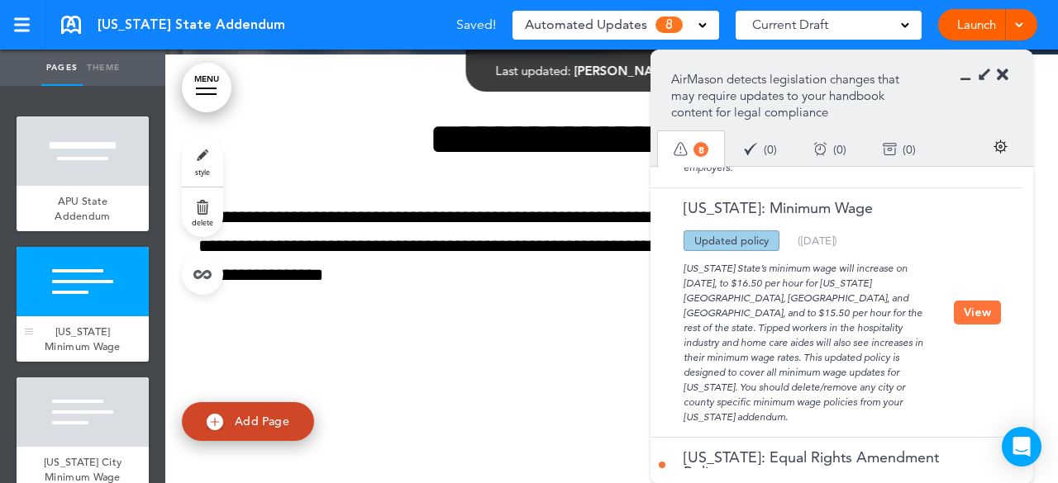
scroll to position [595, 0]
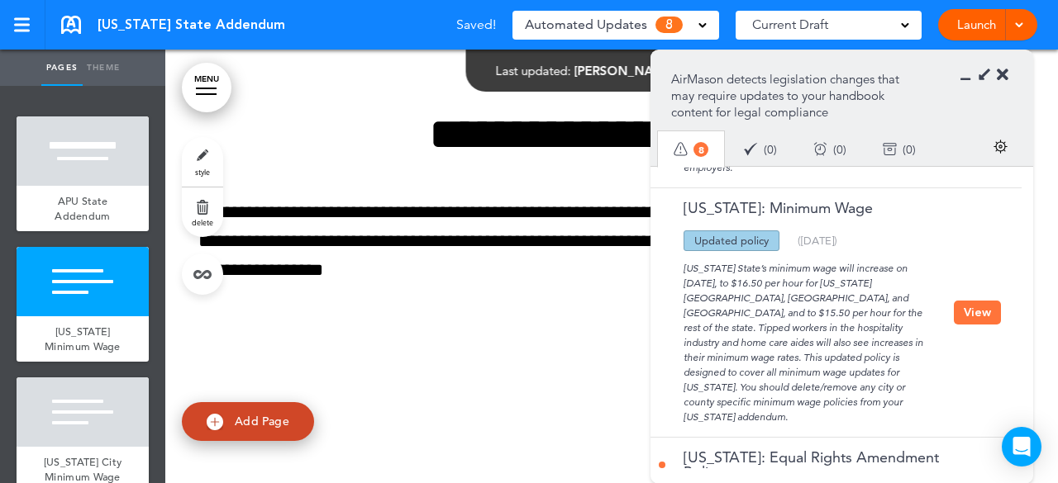
click at [521, 373] on div "**********" at bounding box center [611, 220] width 826 height 340
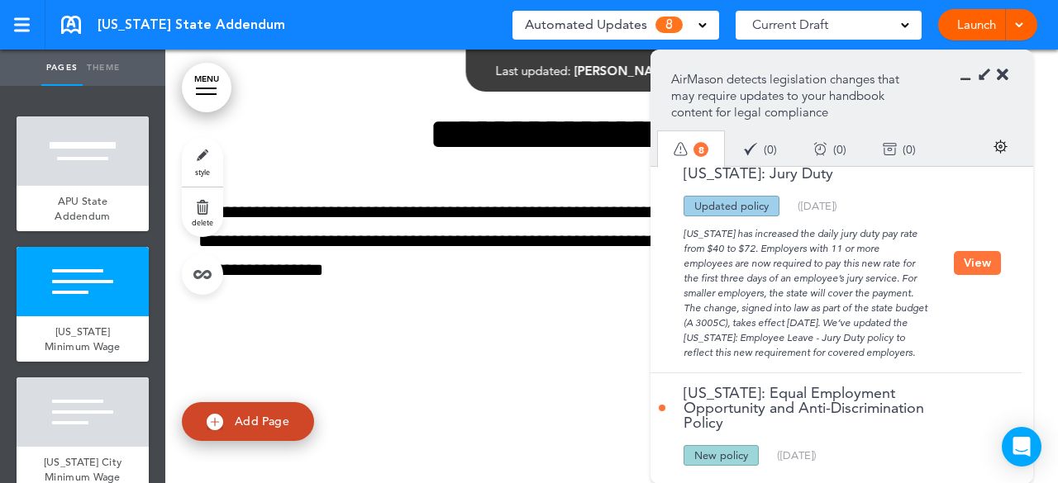
scroll to position [0, 0]
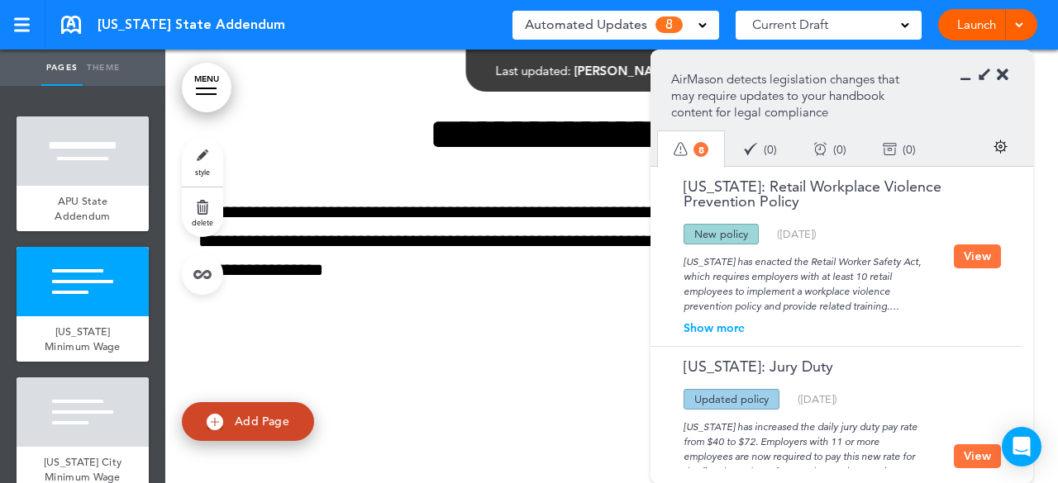
click at [469, 351] on div "**********" at bounding box center [611, 220] width 826 height 340
click at [1005, 76] on icon at bounding box center [1002, 75] width 12 height 17
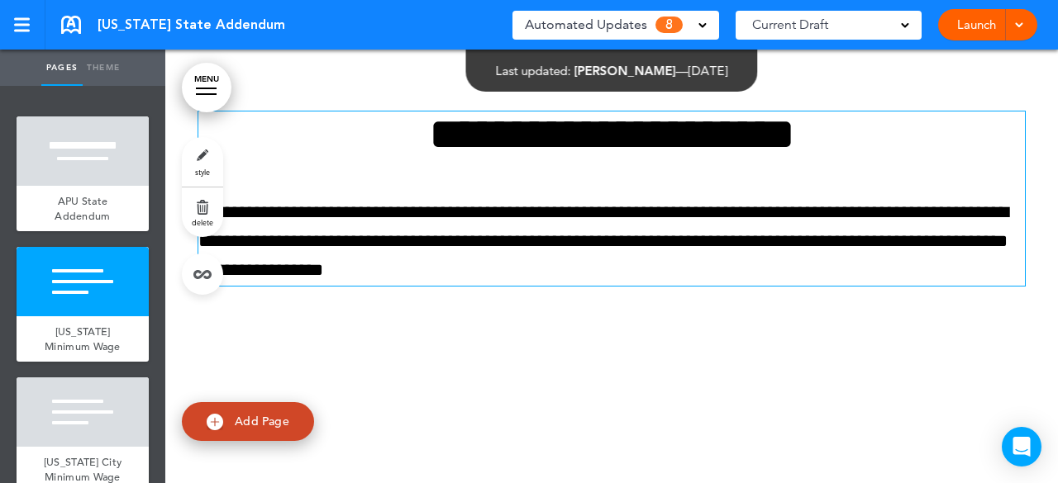
click at [463, 255] on p "**********" at bounding box center [611, 242] width 826 height 88
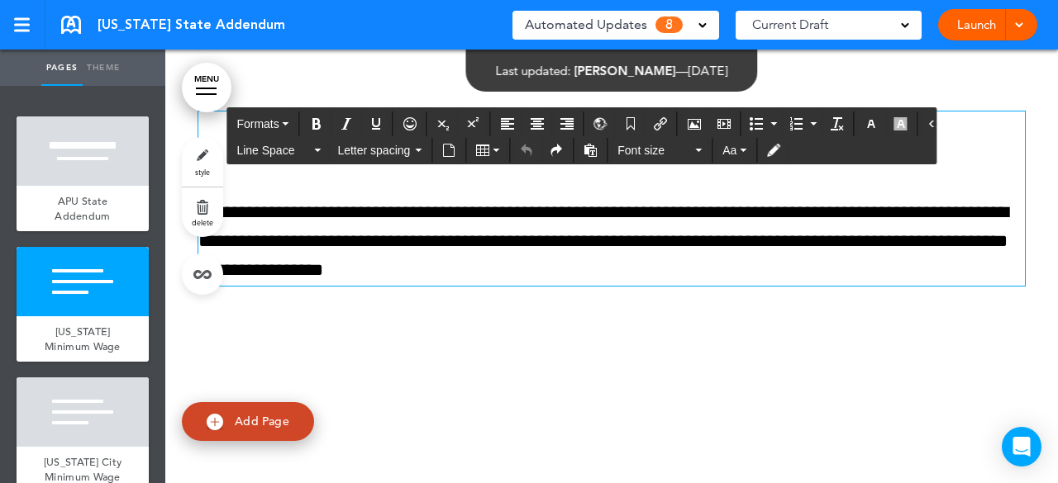
click at [825, 307] on div "**********" at bounding box center [611, 220] width 826 height 340
